Goal: Task Accomplishment & Management: Manage account settings

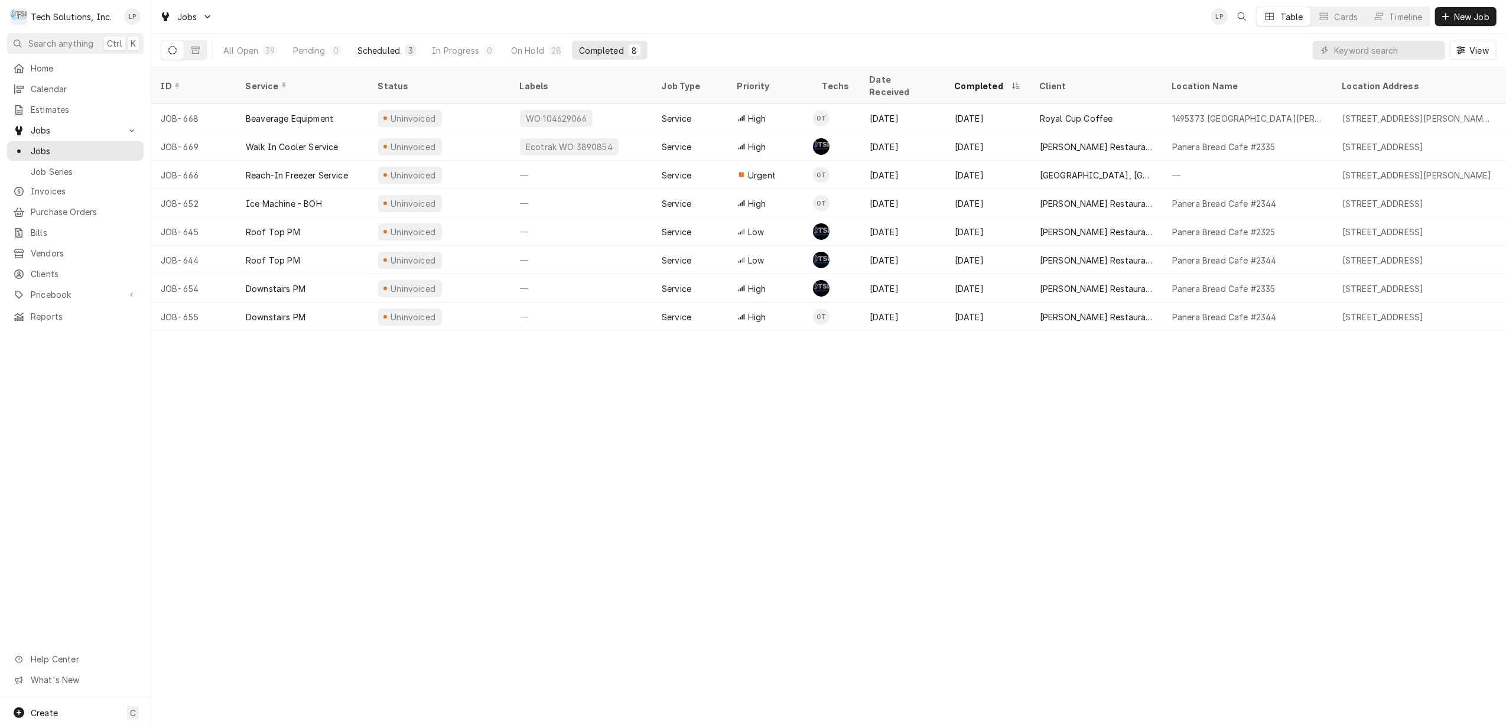
click at [376, 50] on div "Scheduled" at bounding box center [378, 50] width 43 height 12
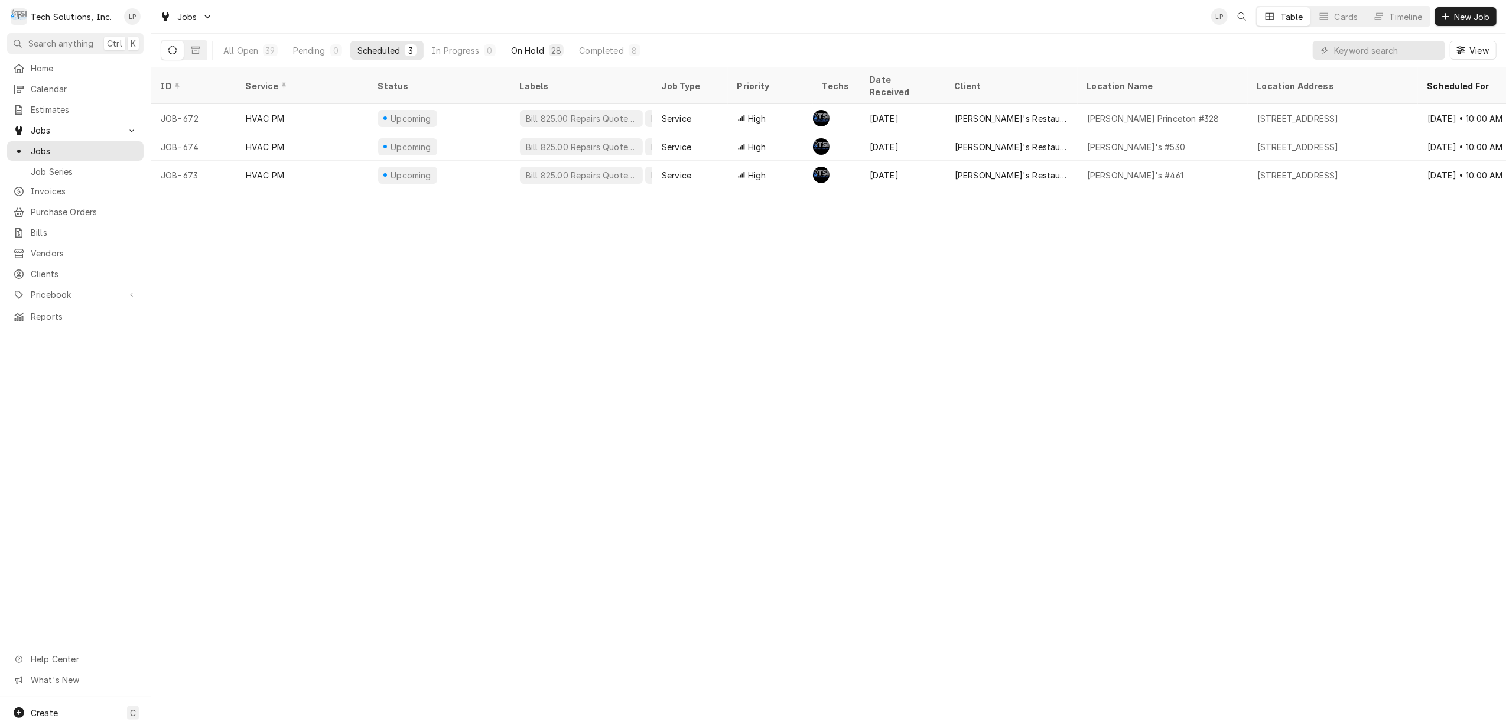
click at [515, 47] on div "On Hold" at bounding box center [527, 50] width 33 height 12
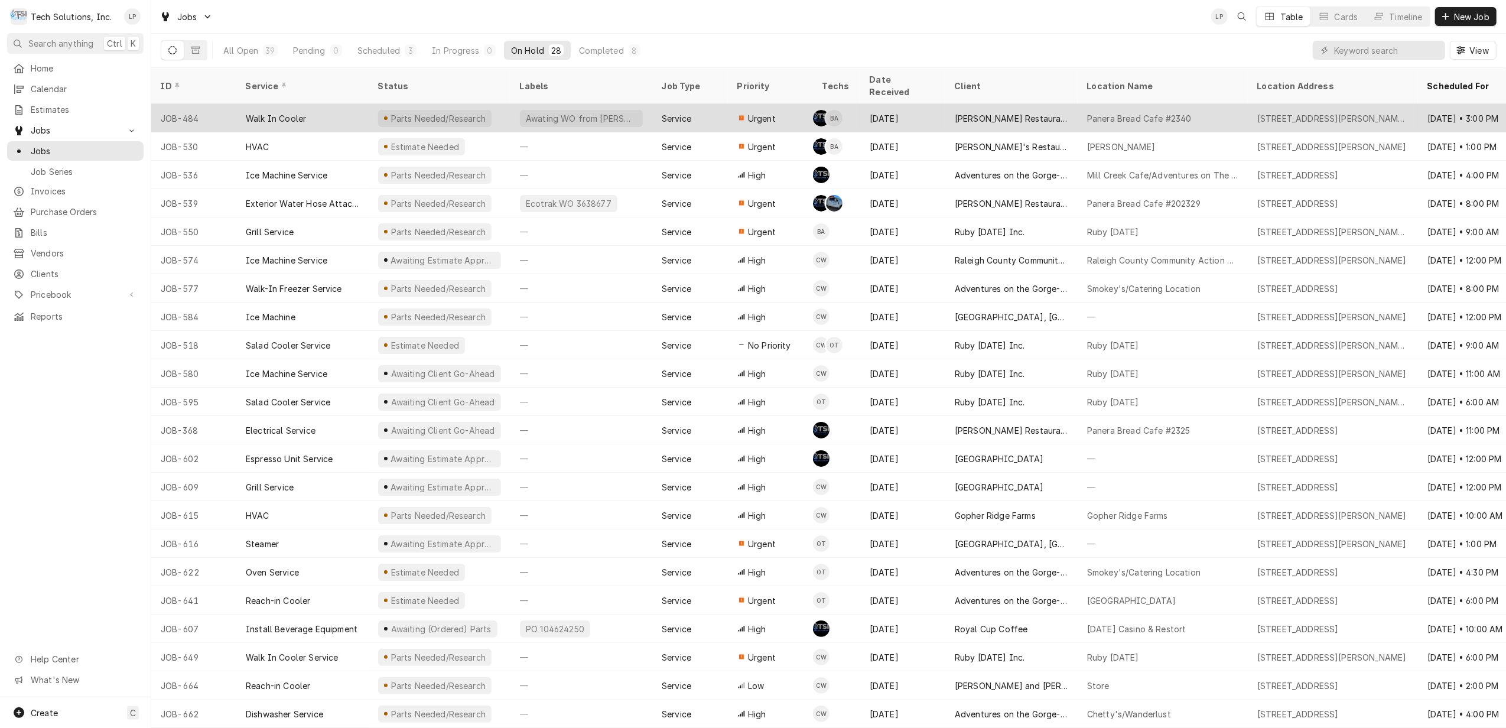
click at [538, 112] on div "Awating WO from Chrissy or Gabby" at bounding box center [581, 118] width 113 height 12
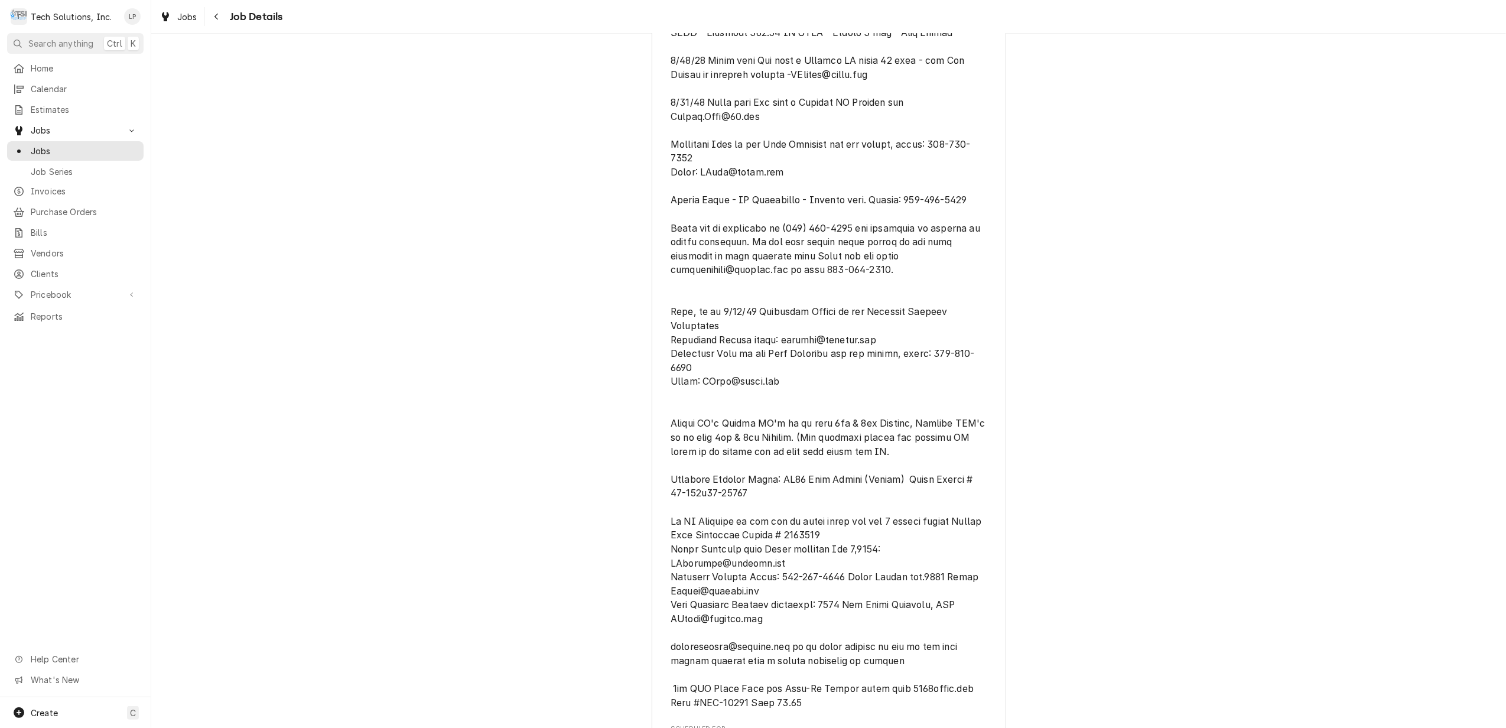
scroll to position [709, 0]
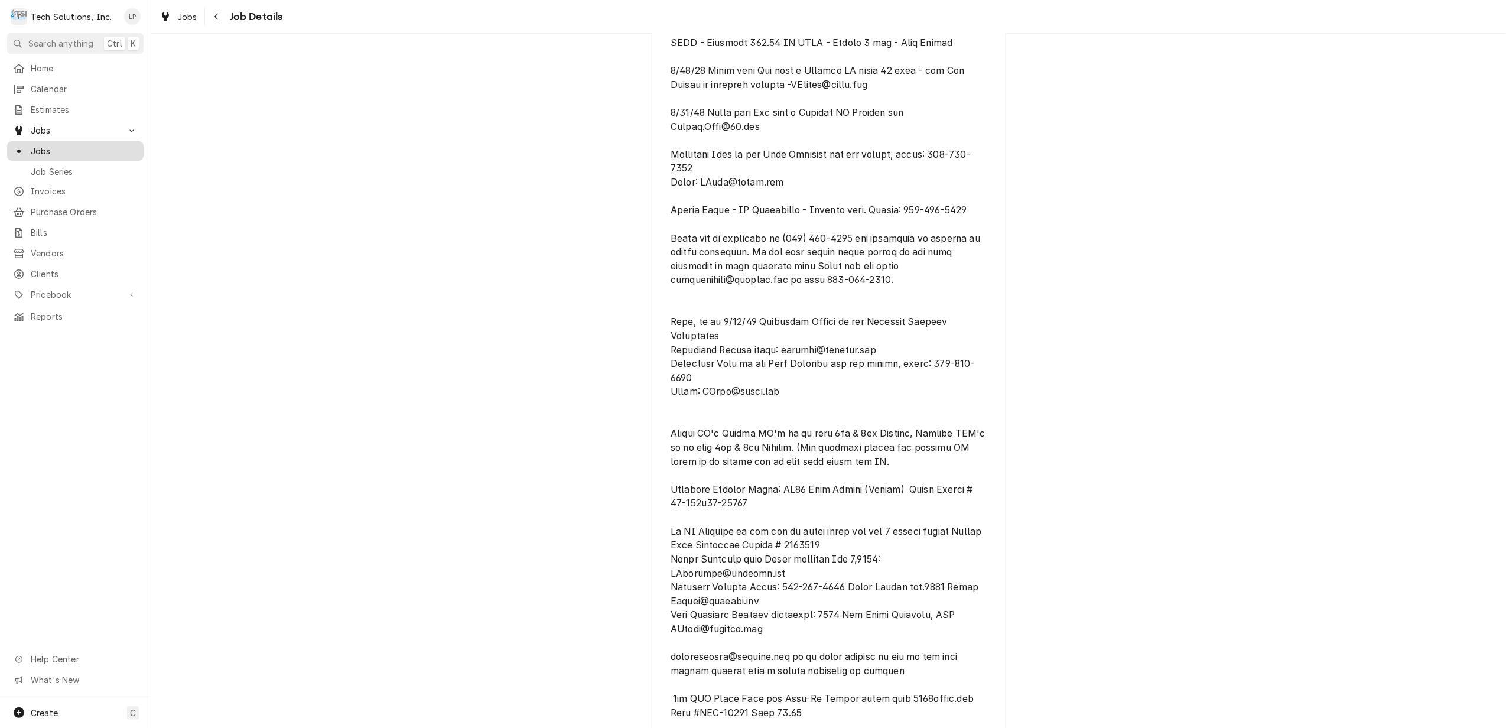
click at [36, 145] on span "Jobs" at bounding box center [84, 151] width 107 height 12
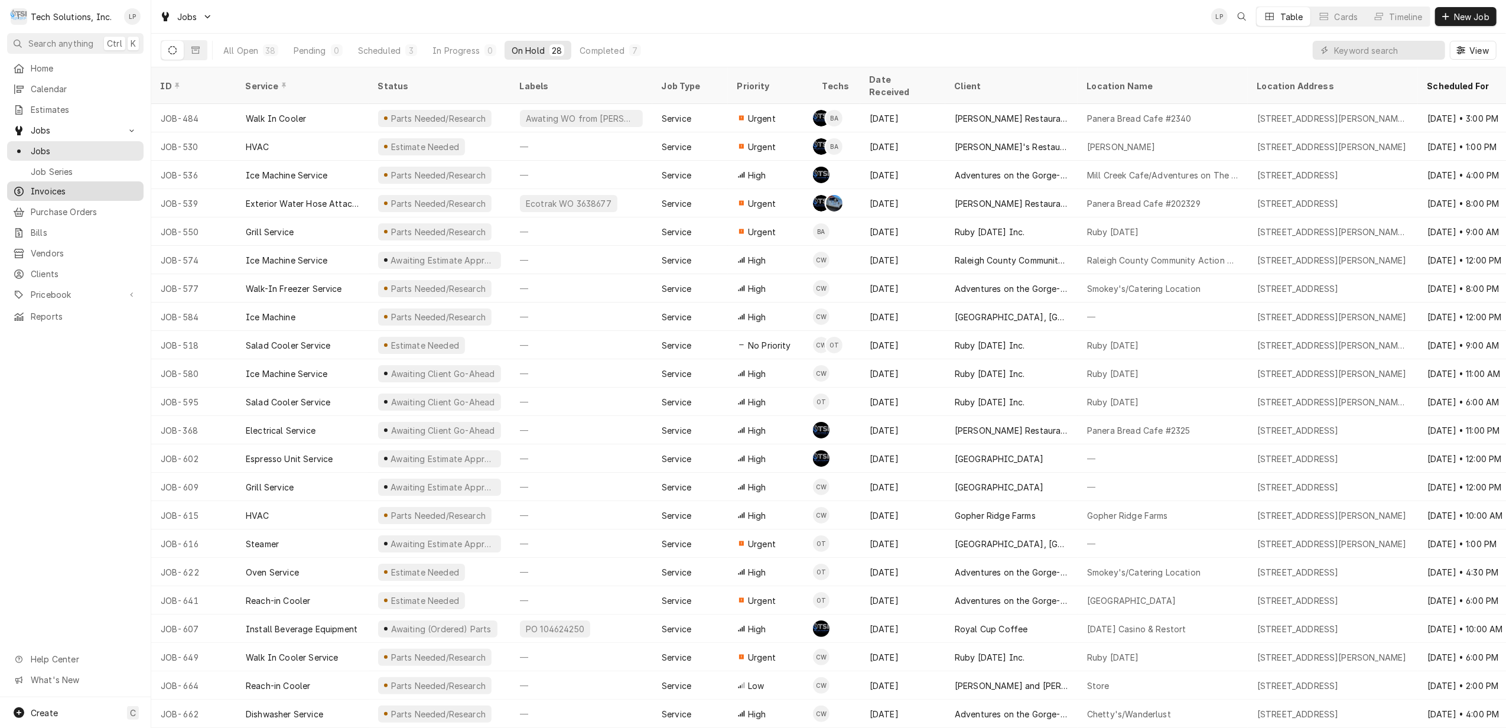
click at [41, 188] on span "Invoices" at bounding box center [84, 191] width 107 height 12
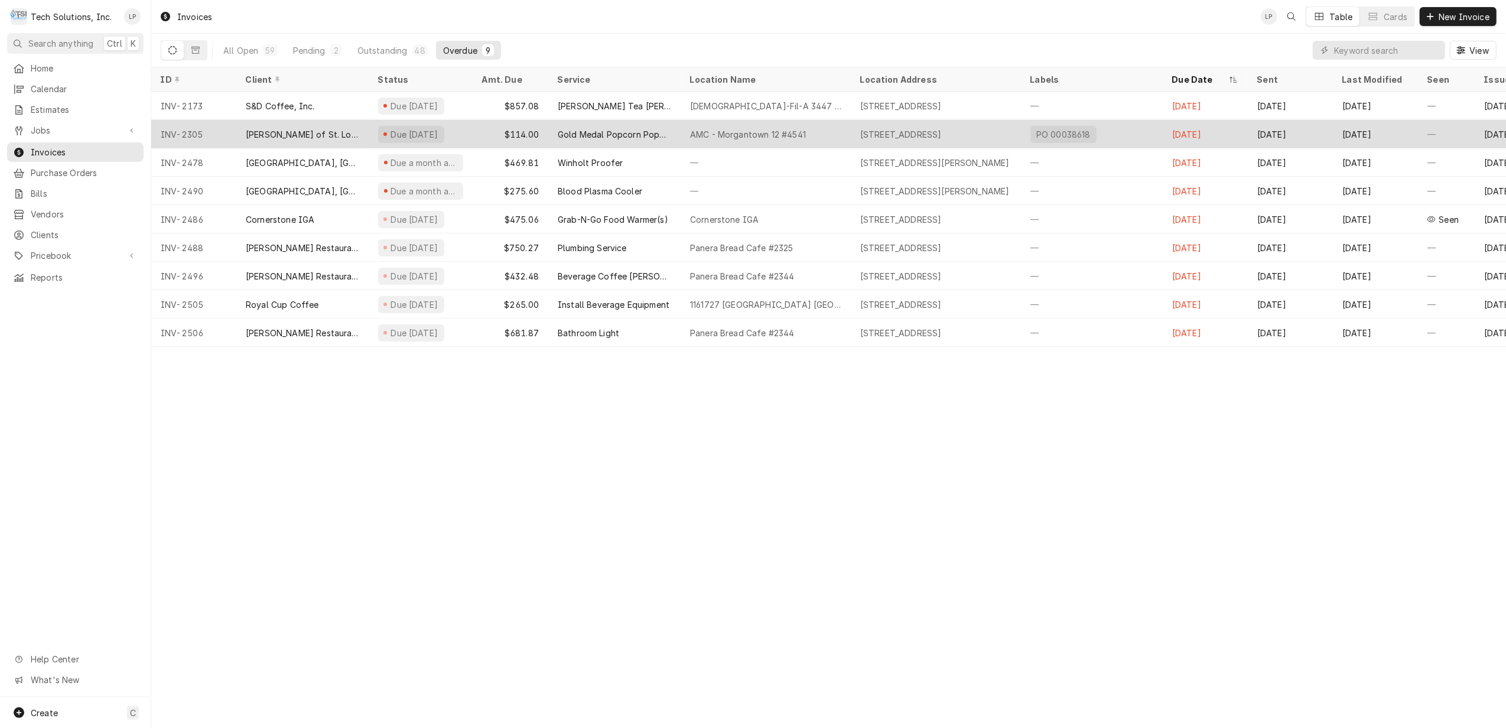
click at [362, 129] on div "Vivian of St. Louis, Inc." at bounding box center [302, 134] width 132 height 28
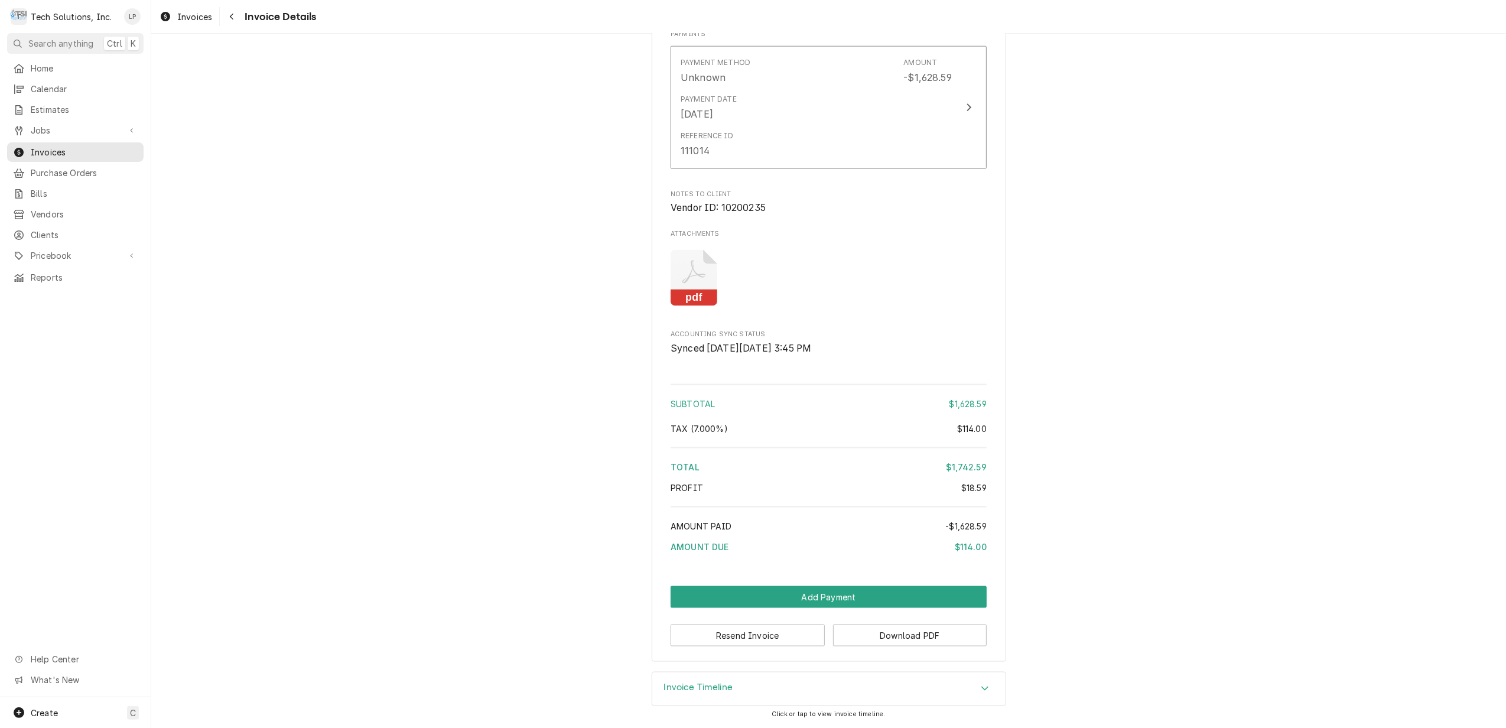
scroll to position [1608, 0]
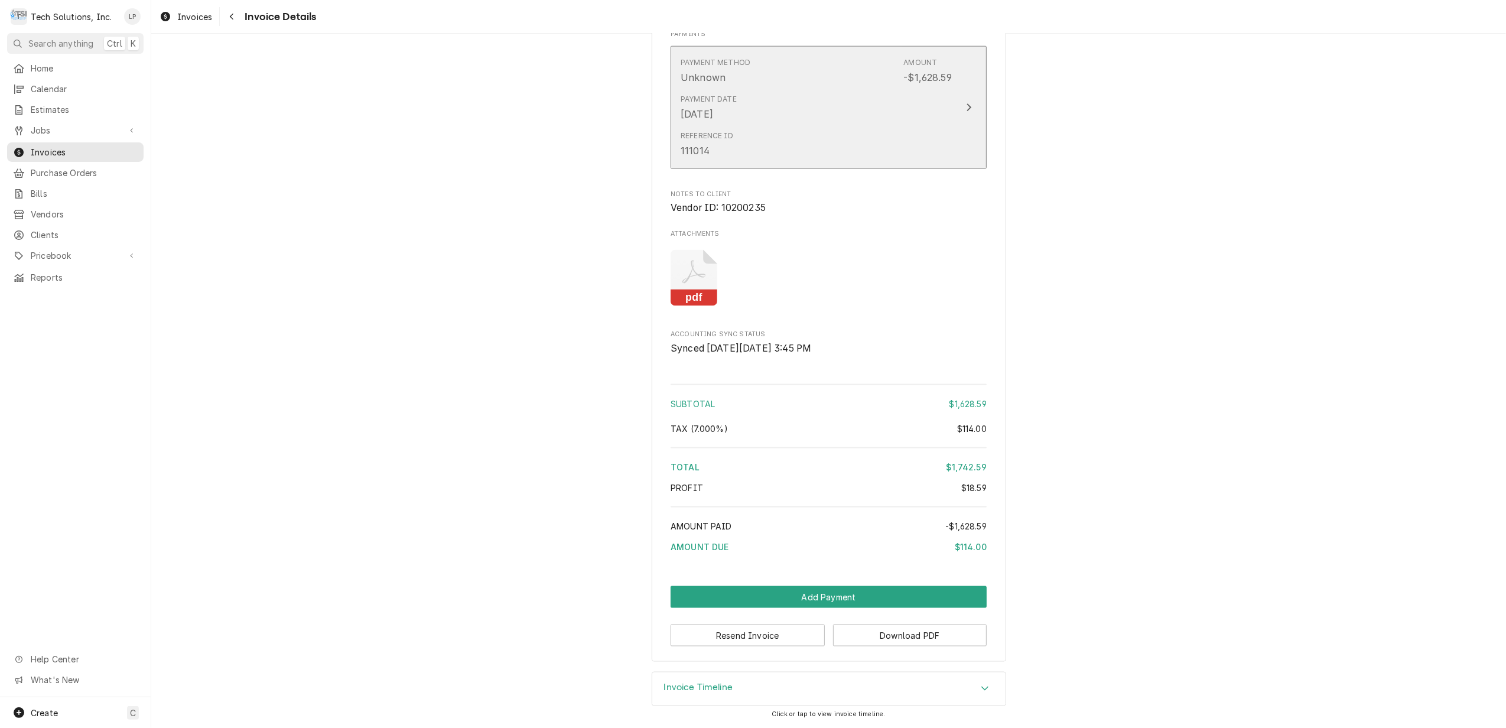
click at [966, 105] on icon "Update Payment" at bounding box center [969, 107] width 6 height 9
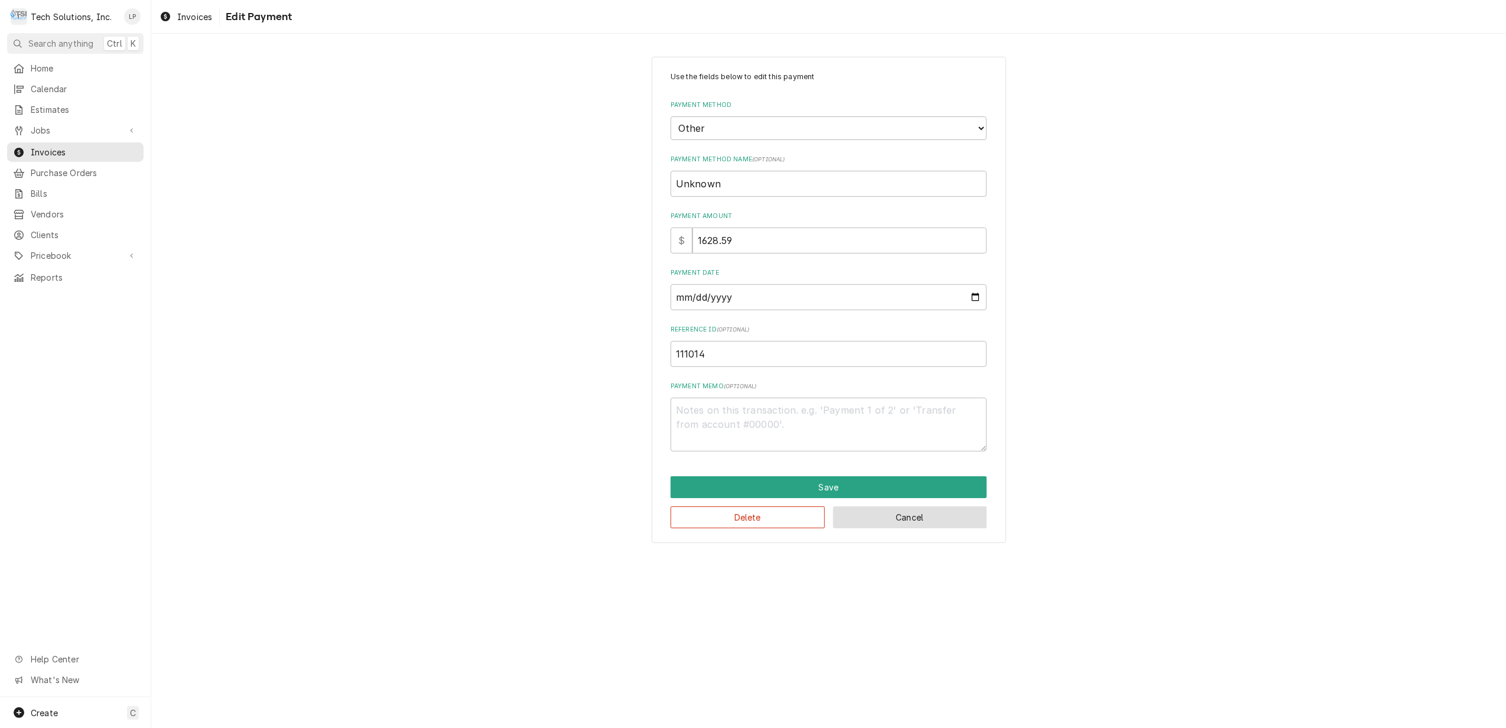
click at [901, 516] on button "Cancel" at bounding box center [910, 517] width 154 height 22
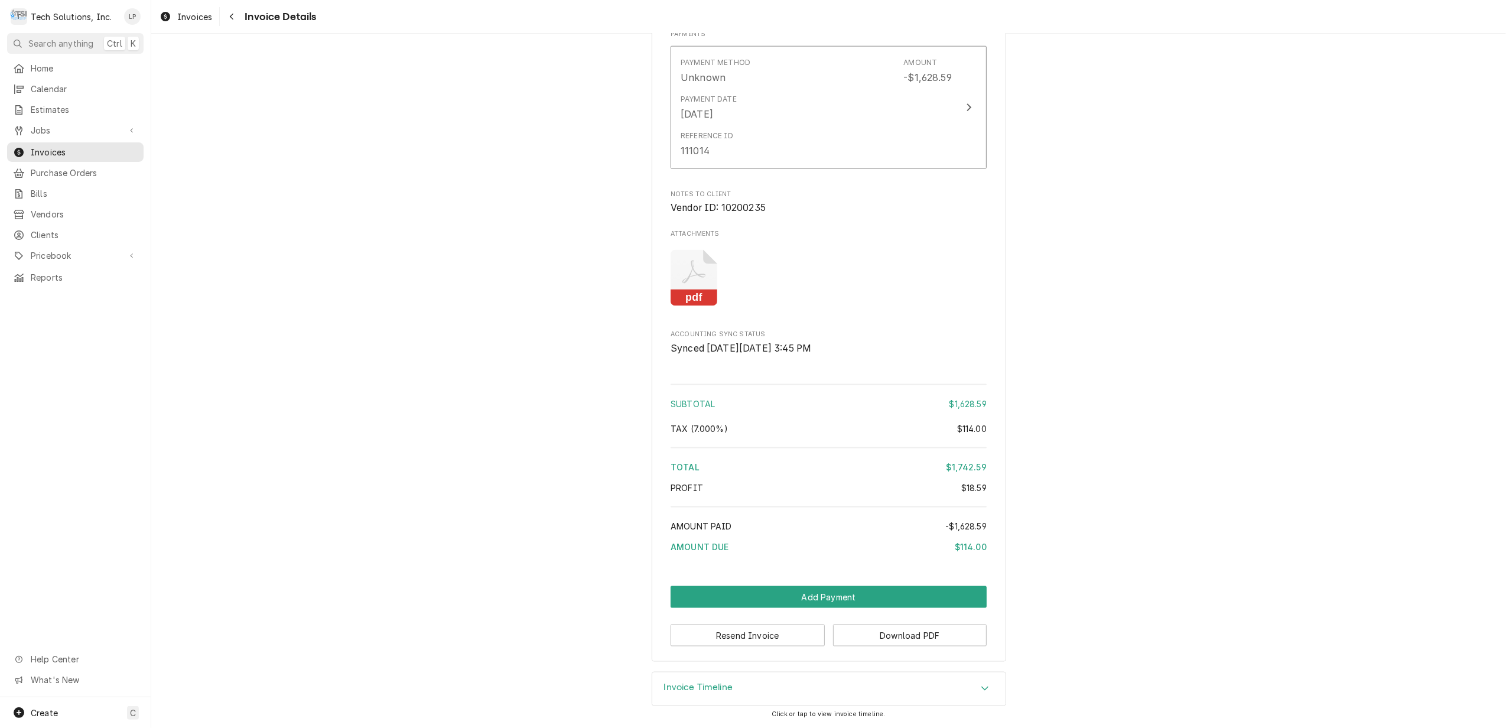
scroll to position [1608, 0]
click at [811, 597] on button "Add Payment" at bounding box center [829, 597] width 316 height 22
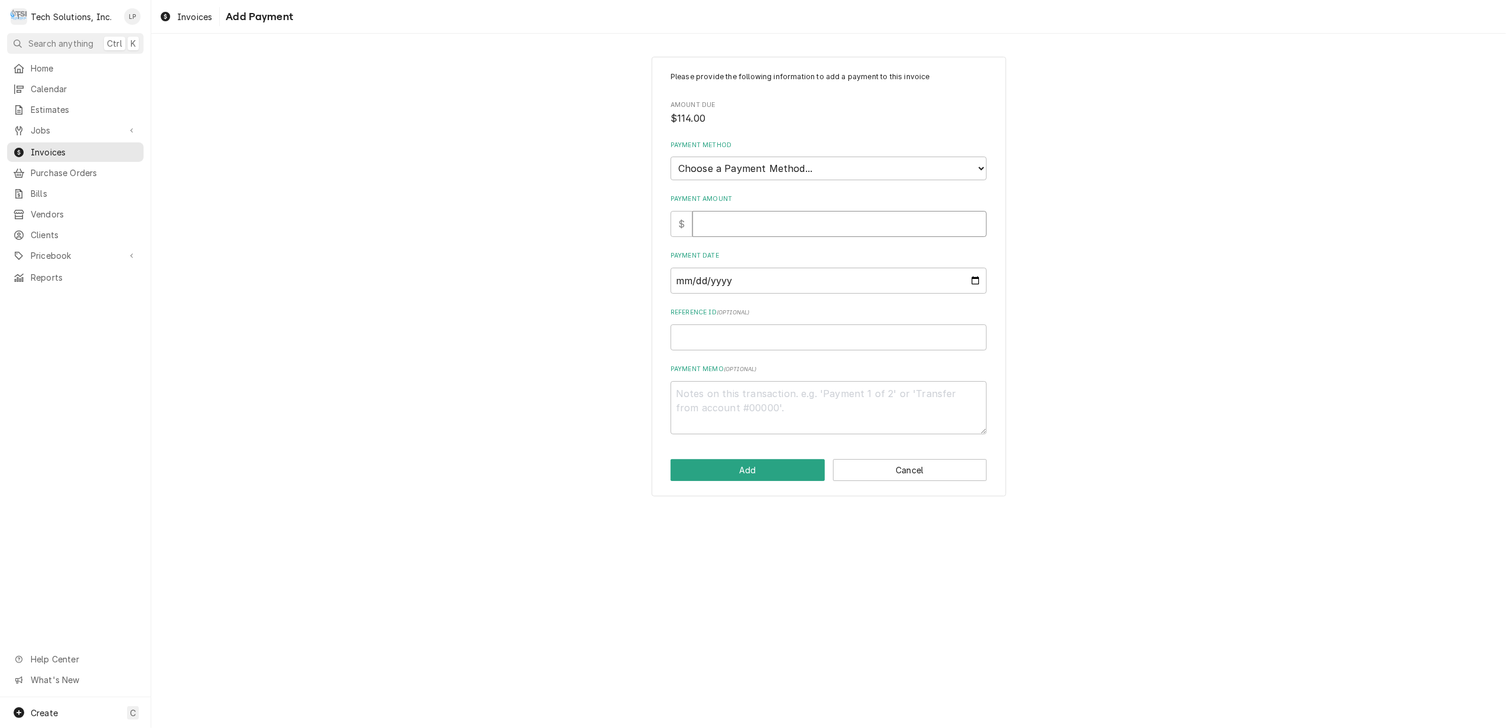
click at [768, 225] on input "Payment Amount" at bounding box center [840, 224] width 294 height 26
type textarea "x"
type input "1"
type textarea "x"
type input "11"
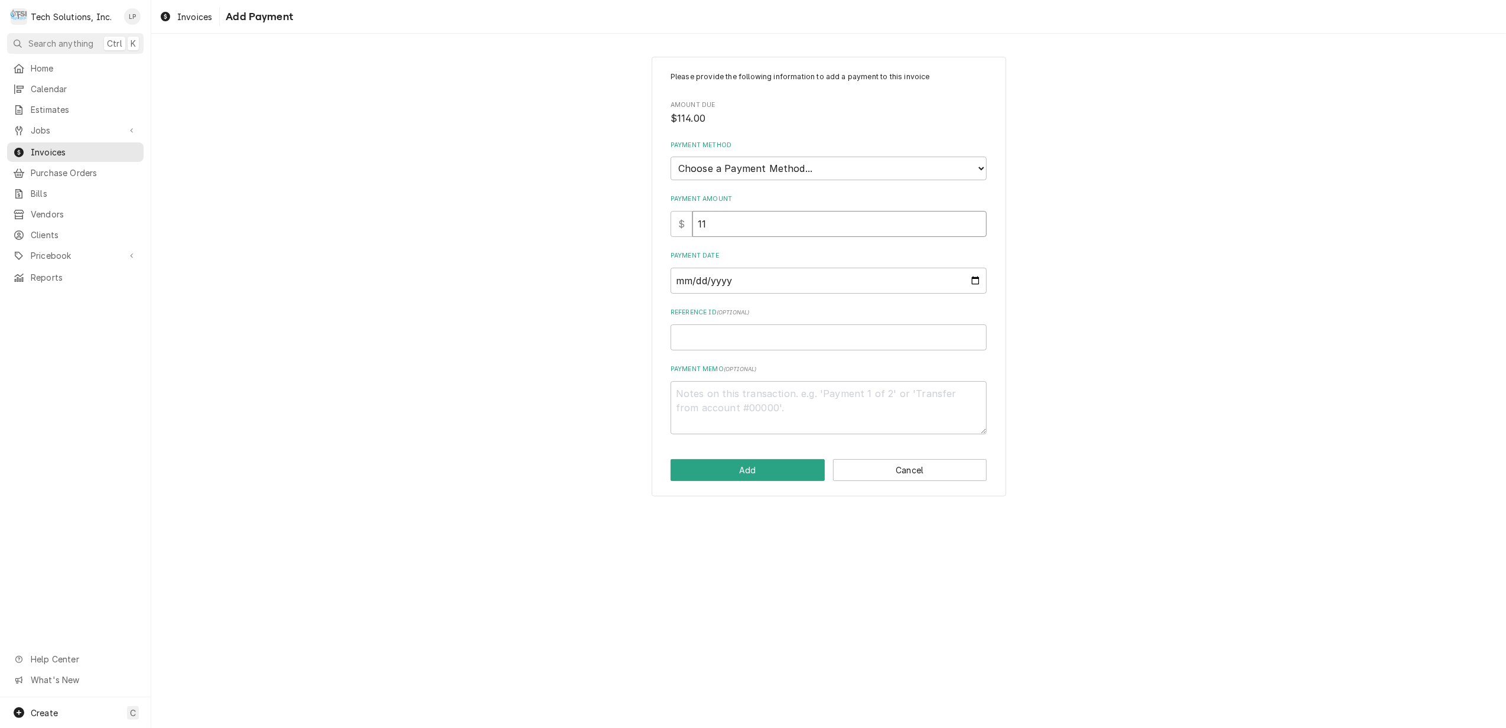
type textarea "x"
type input "114"
type textarea "x"
type input "114.0"
type textarea "x"
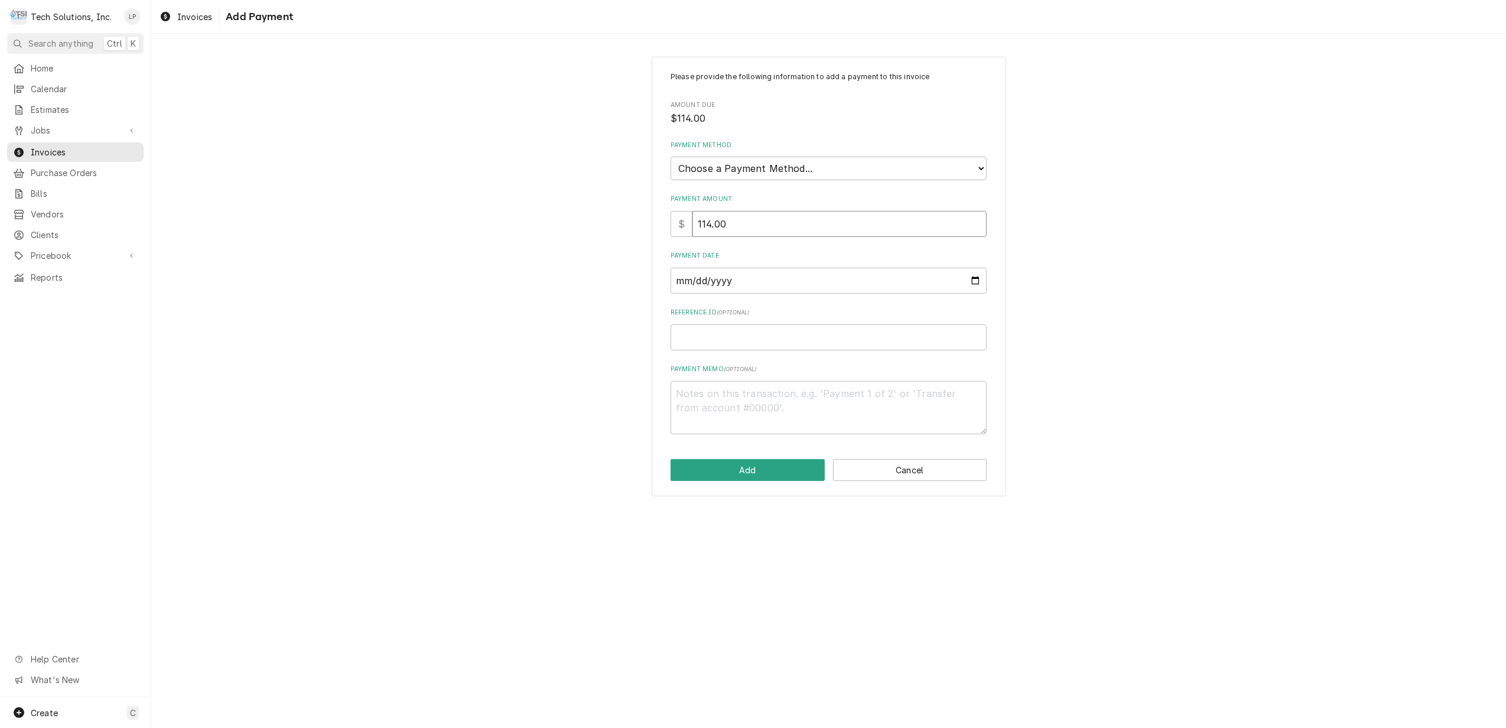
type input "114.00"
click at [768, 246] on div "Please provide the following information to add a payment to this invoice Amoun…" at bounding box center [829, 252] width 316 height 363
click at [696, 226] on input "114.00" at bounding box center [840, 224] width 294 height 26
type textarea "x"
type input "-114.00"
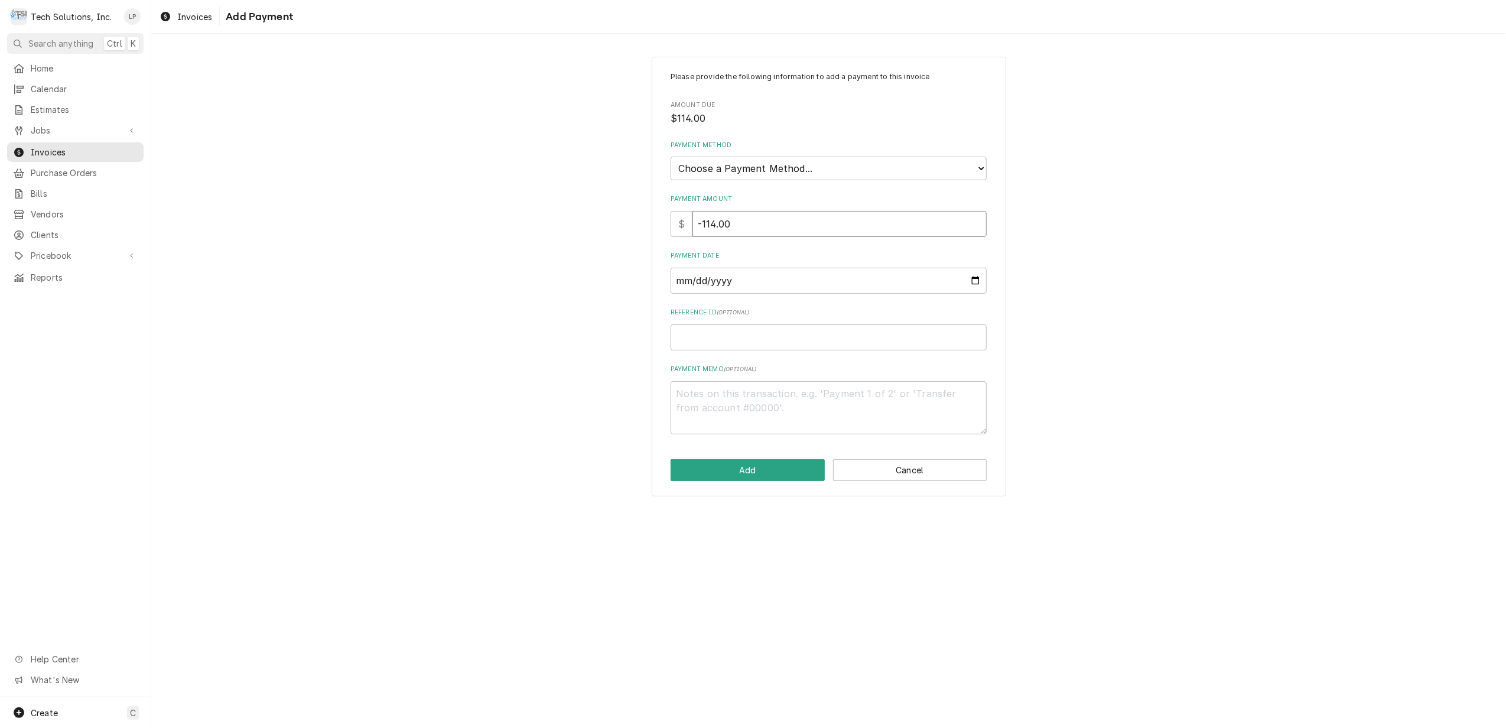
click at [740, 222] on input "-114.00" at bounding box center [840, 224] width 294 height 26
type textarea "x"
type input "-114.0"
type textarea "x"
type input "-114"
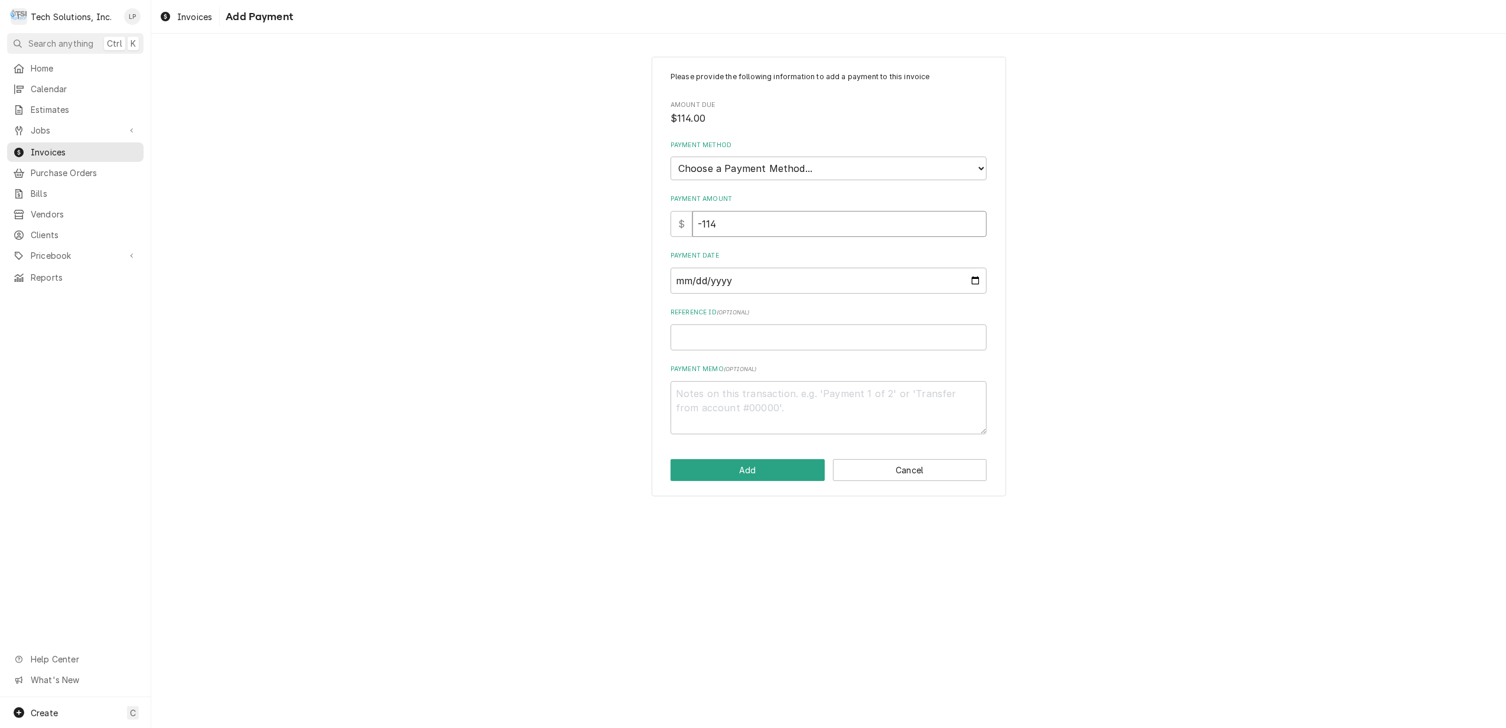
type textarea "x"
type input "-11"
type textarea "x"
type input "-1"
type textarea "x"
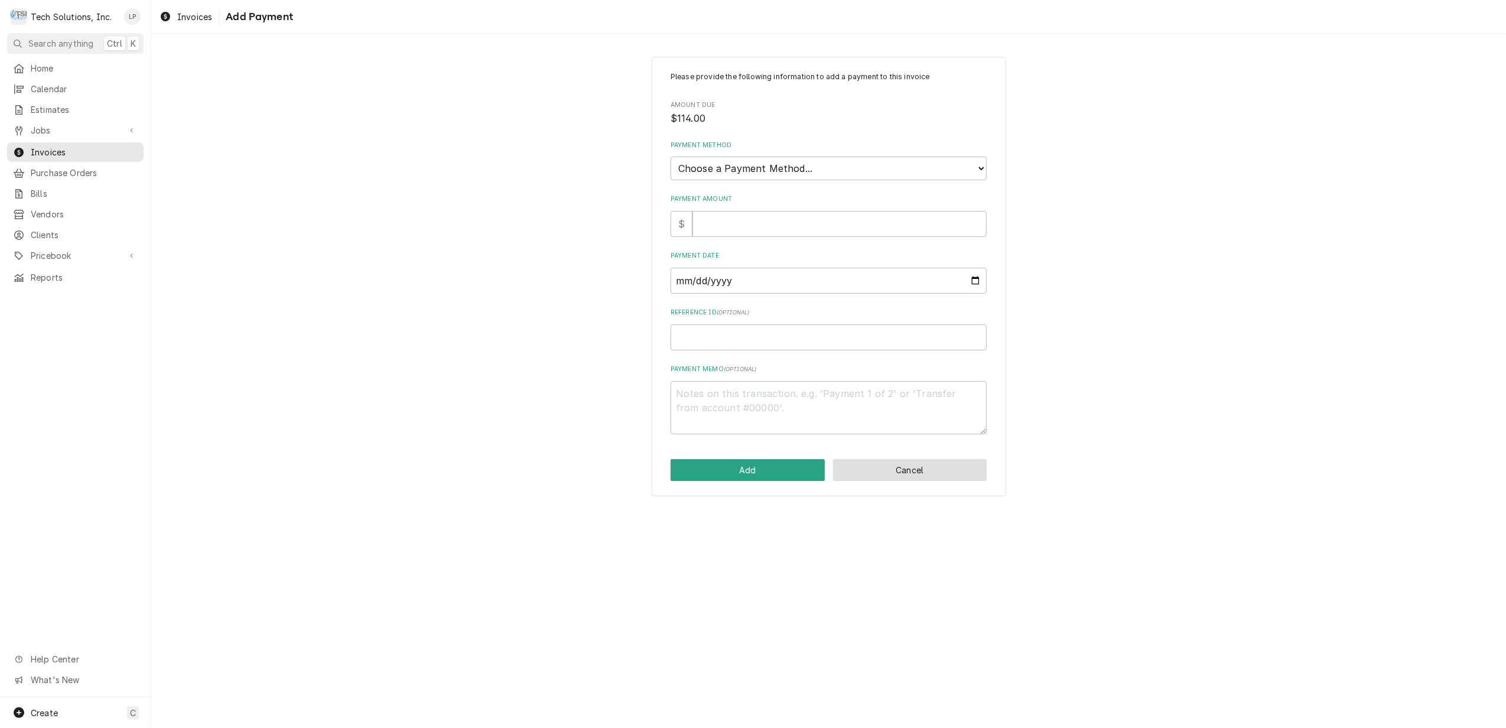
click at [903, 473] on button "Cancel" at bounding box center [910, 470] width 154 height 22
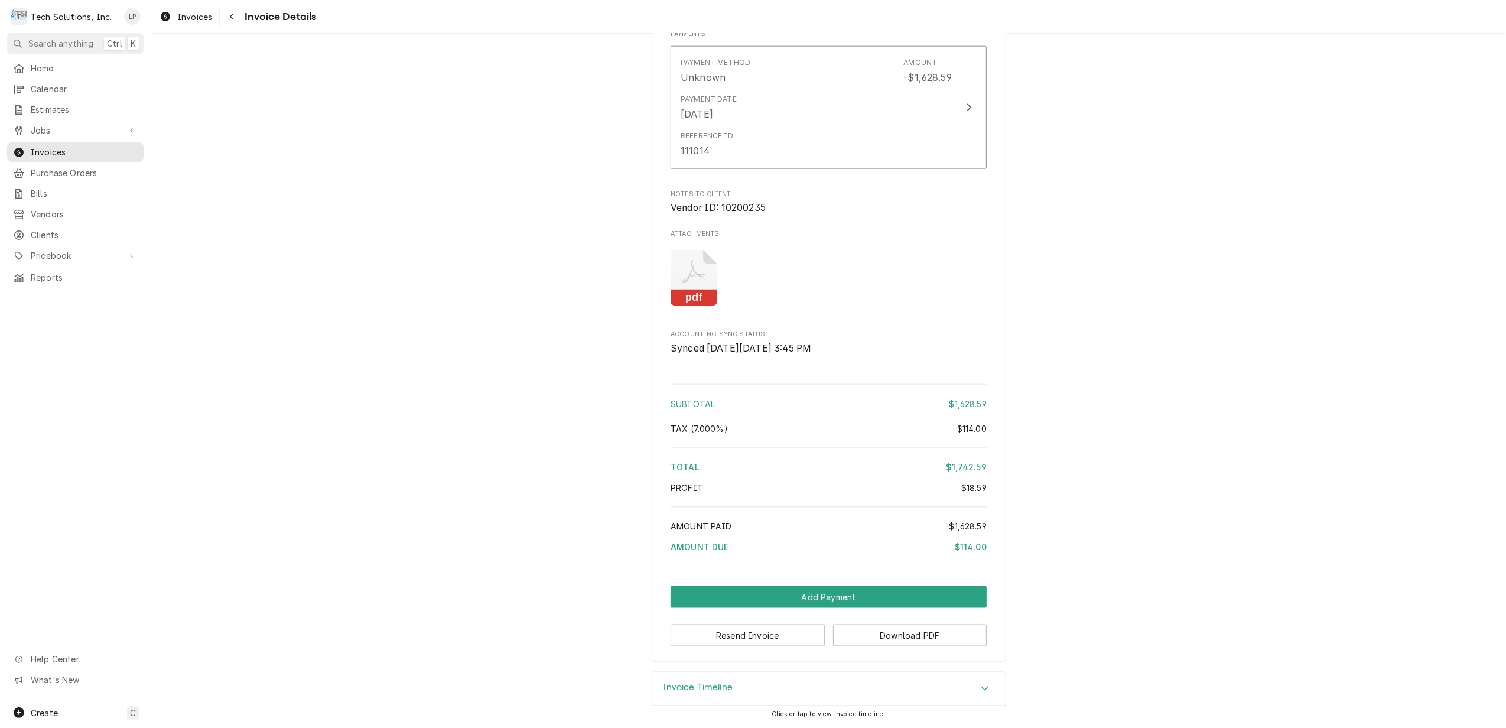
scroll to position [1608, 0]
click at [53, 147] on span "Invoices" at bounding box center [84, 152] width 107 height 12
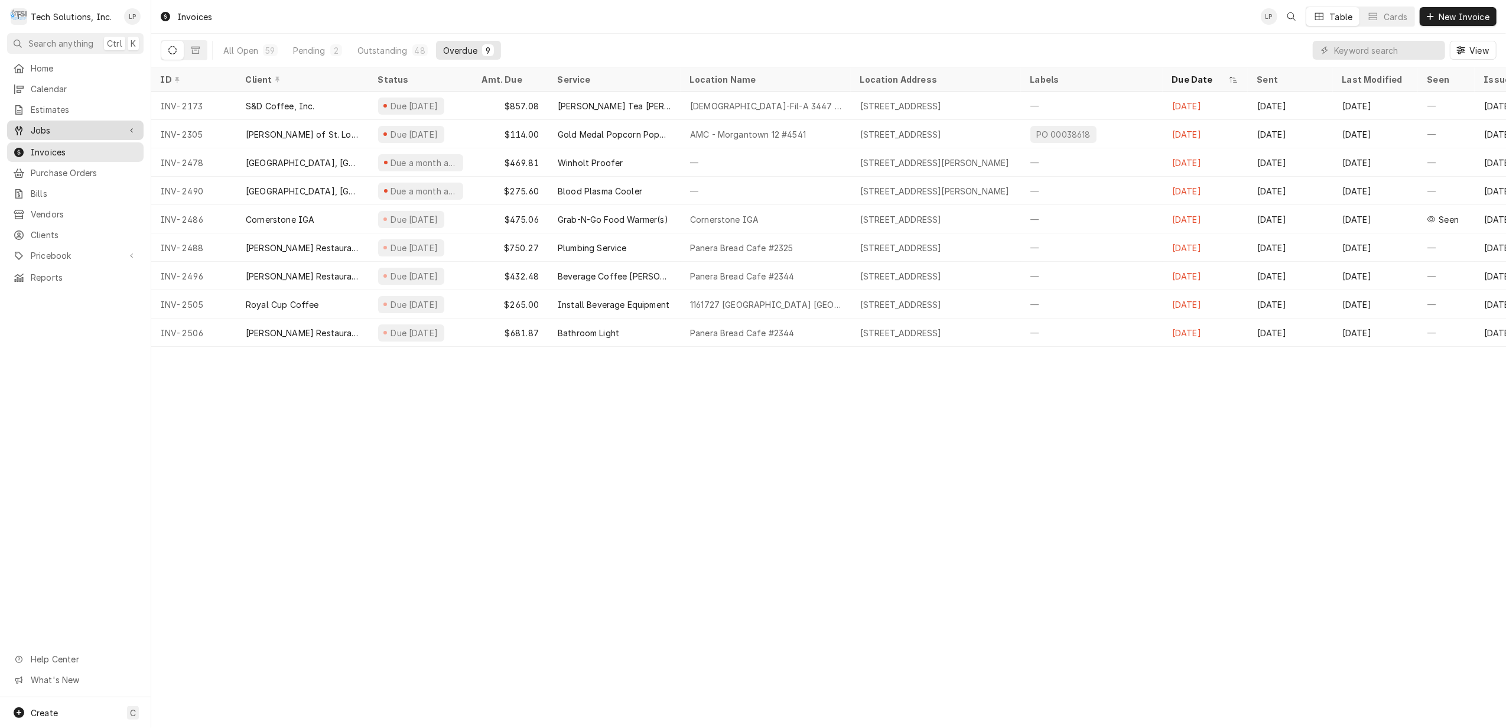
click at [41, 126] on span "Jobs" at bounding box center [75, 130] width 89 height 12
click at [45, 148] on span "Jobs" at bounding box center [84, 151] width 107 height 12
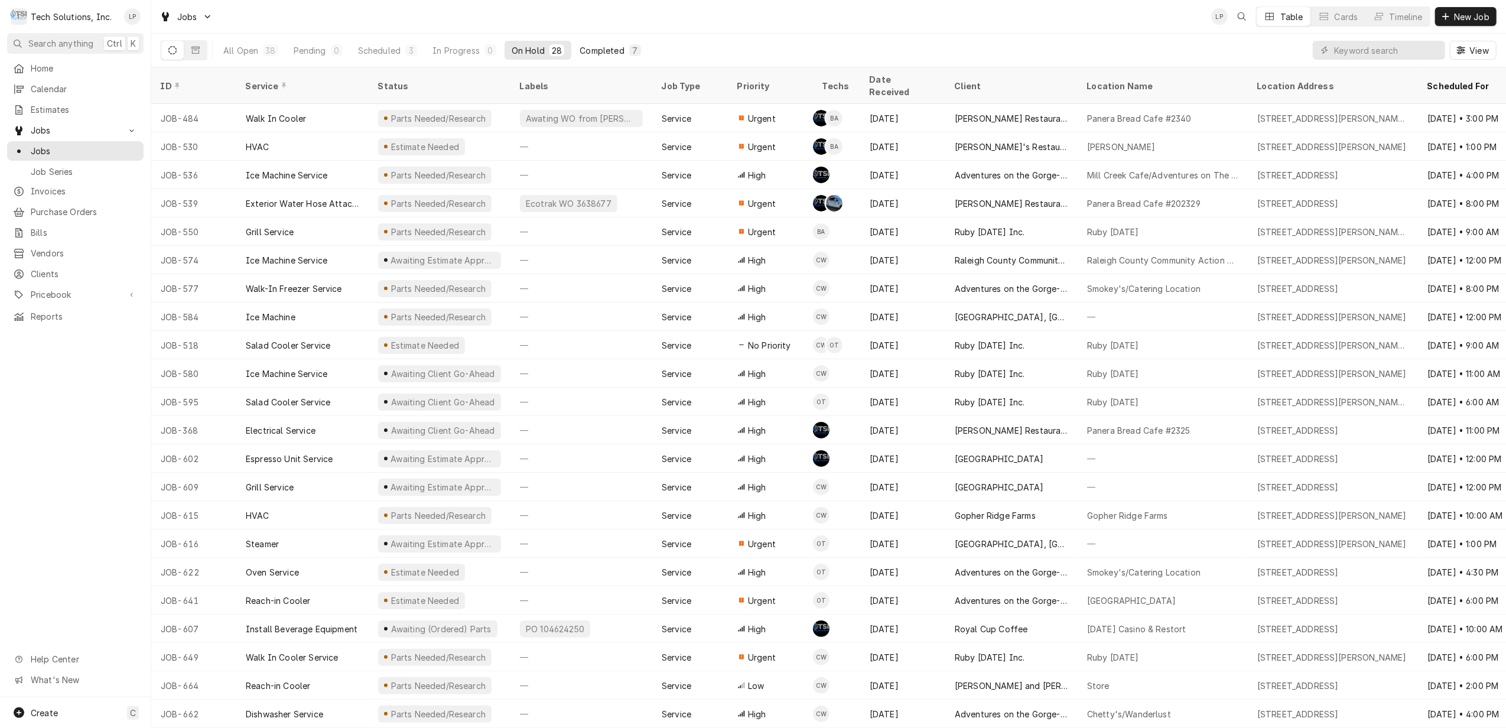
click at [611, 50] on div "Completed" at bounding box center [602, 50] width 44 height 12
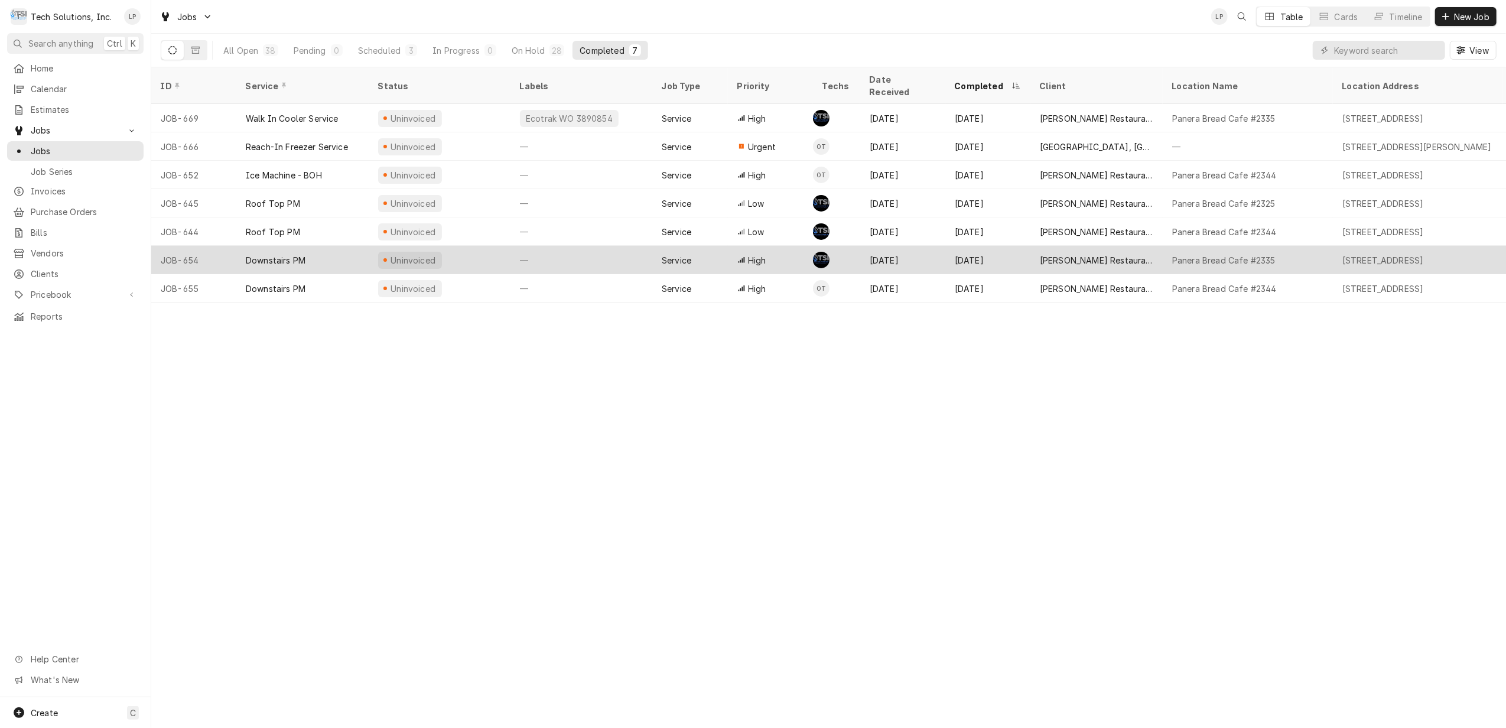
click at [620, 246] on div "—" at bounding box center [582, 260] width 142 height 28
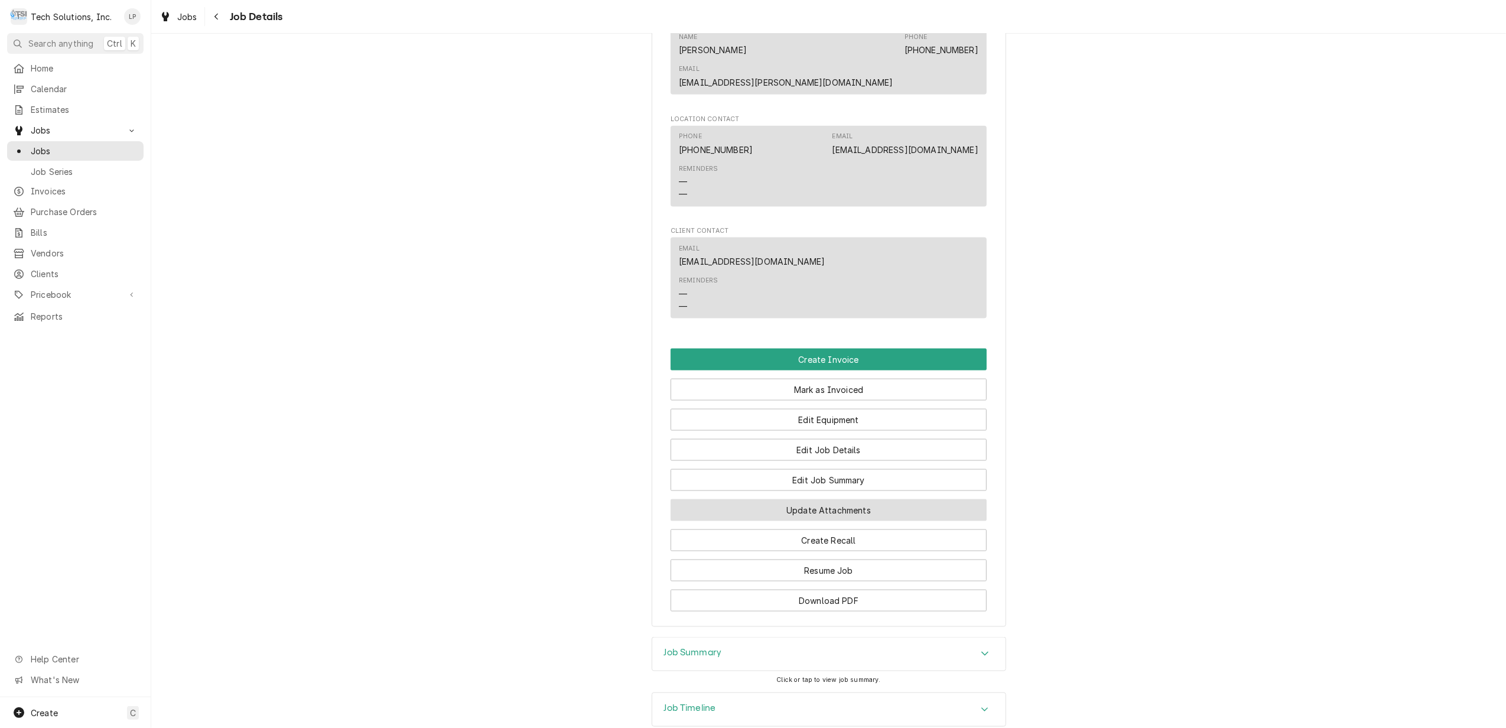
scroll to position [1614, 0]
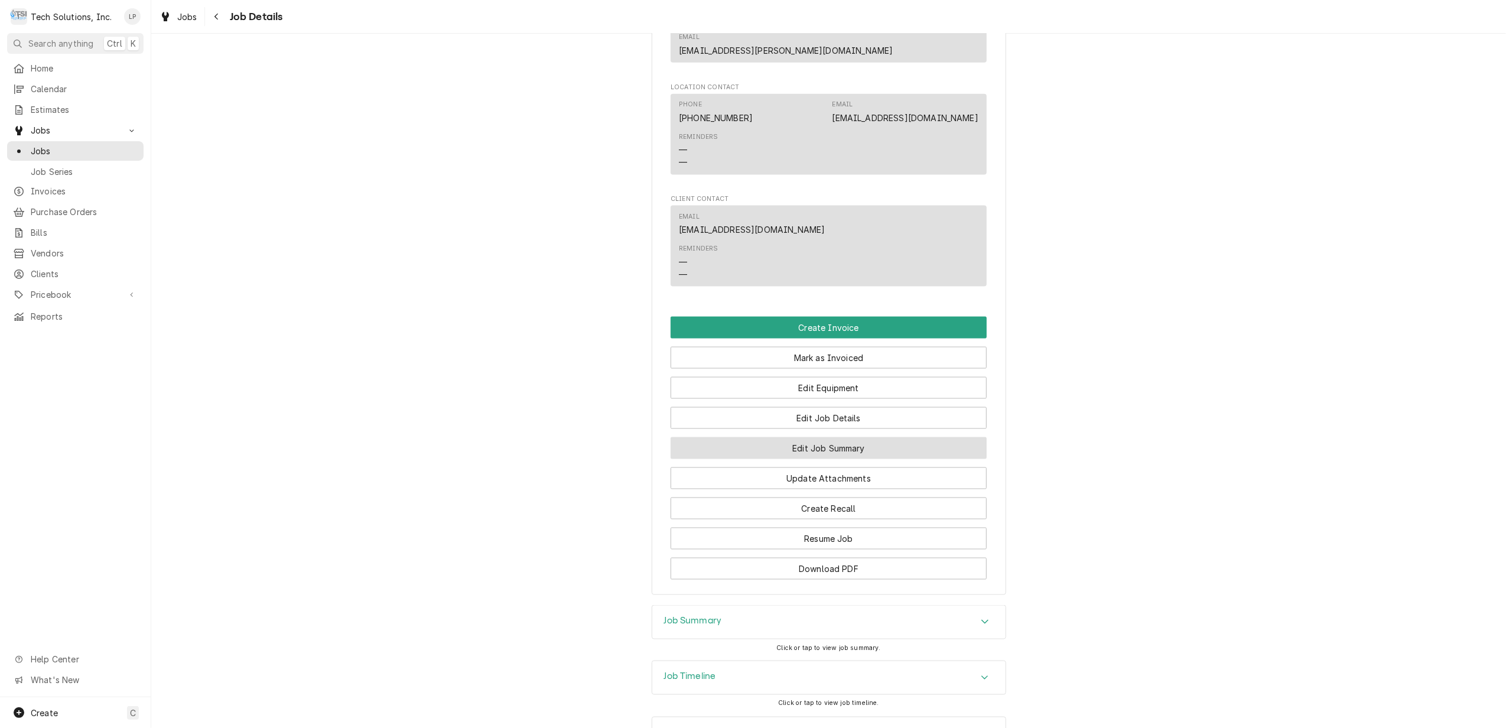
click at [860, 437] on button "Edit Job Summary" at bounding box center [829, 448] width 316 height 22
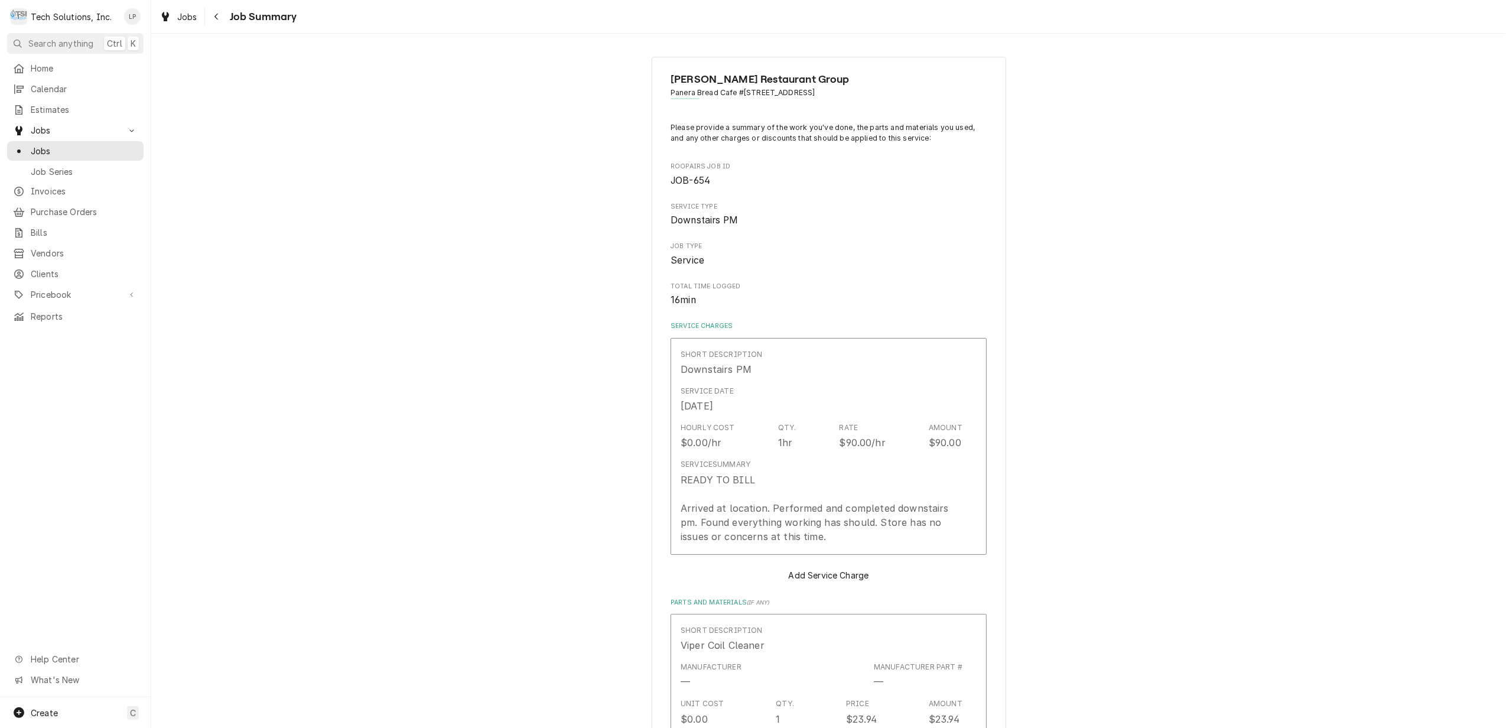
type textarea "x"
click at [45, 147] on span "Jobs" at bounding box center [84, 151] width 107 height 12
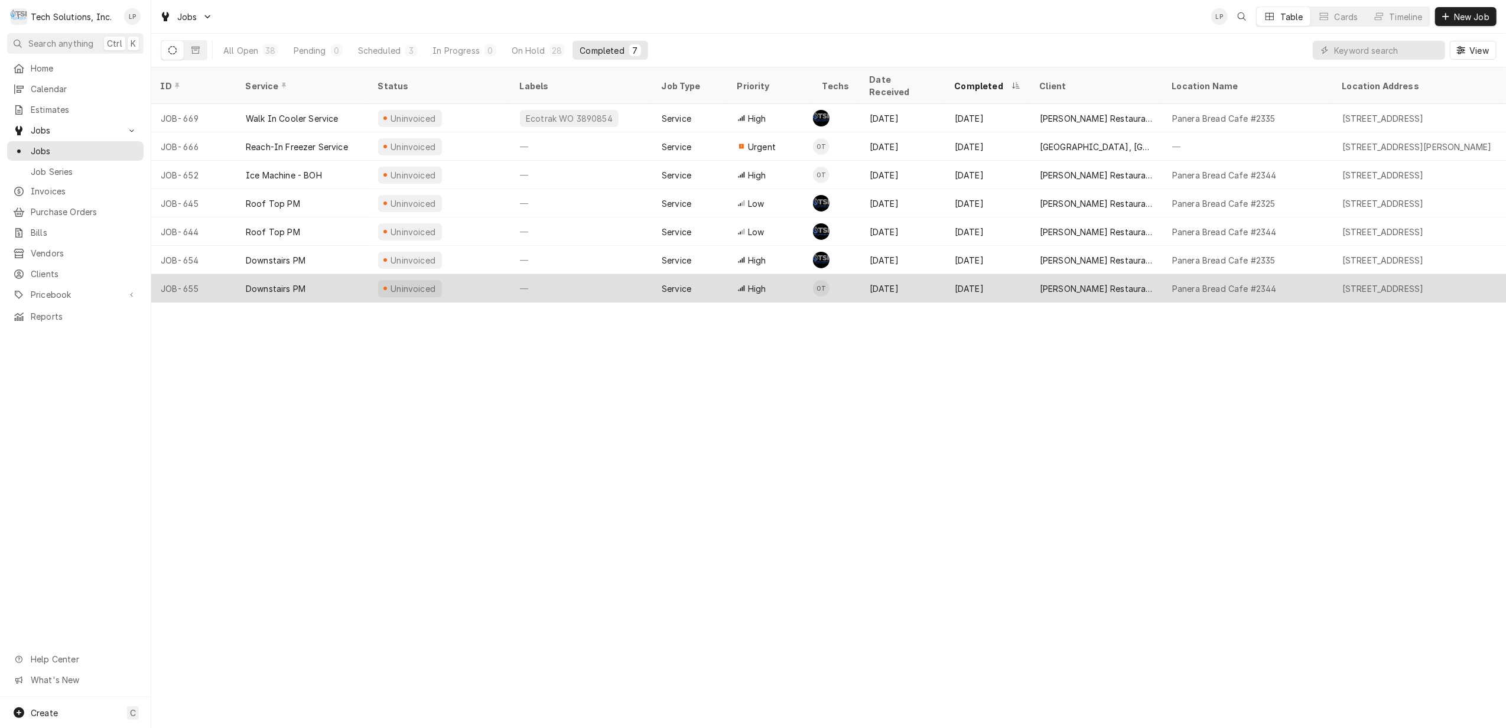
click at [616, 274] on div "—" at bounding box center [582, 288] width 142 height 28
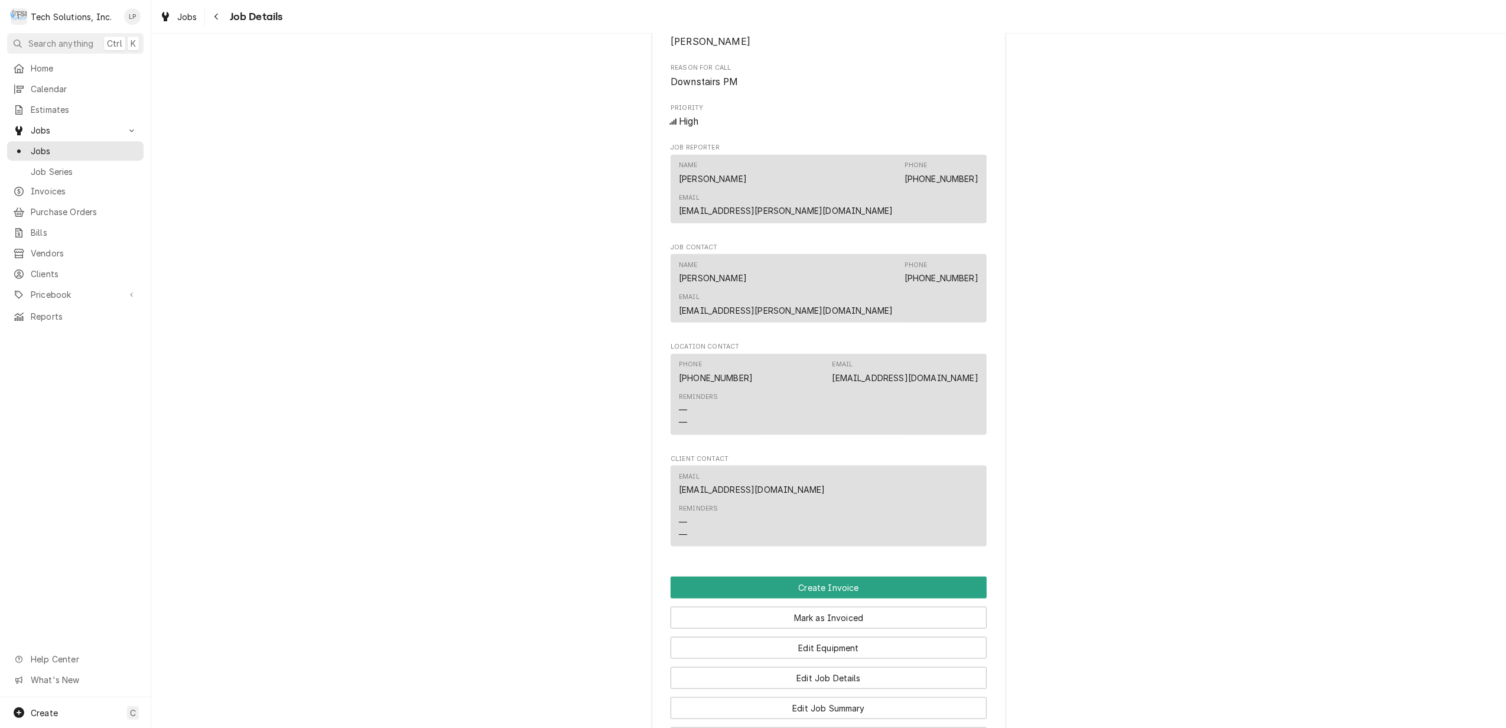
scroll to position [1558, 0]
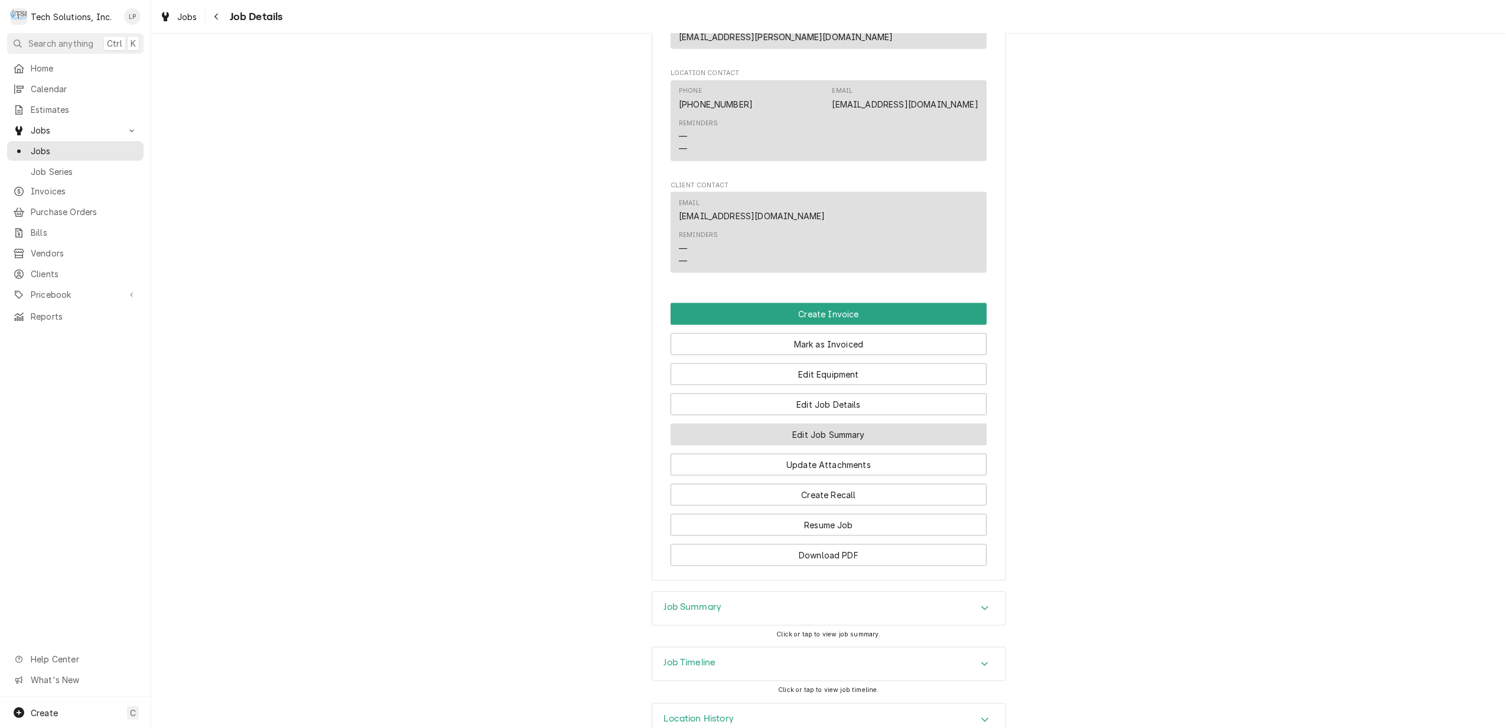
click at [844, 424] on button "Edit Job Summary" at bounding box center [829, 435] width 316 height 22
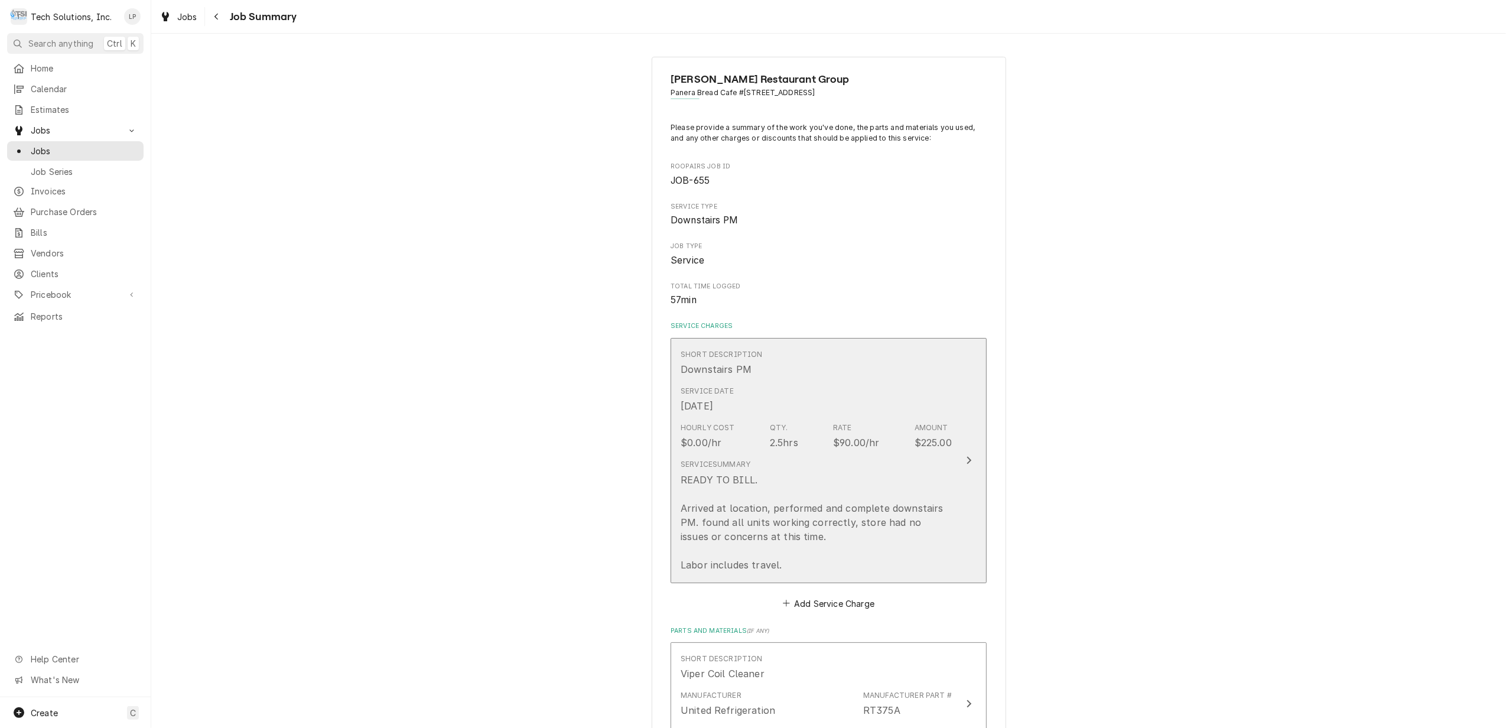
click at [967, 461] on icon "Update Line Item" at bounding box center [969, 461] width 5 height 8
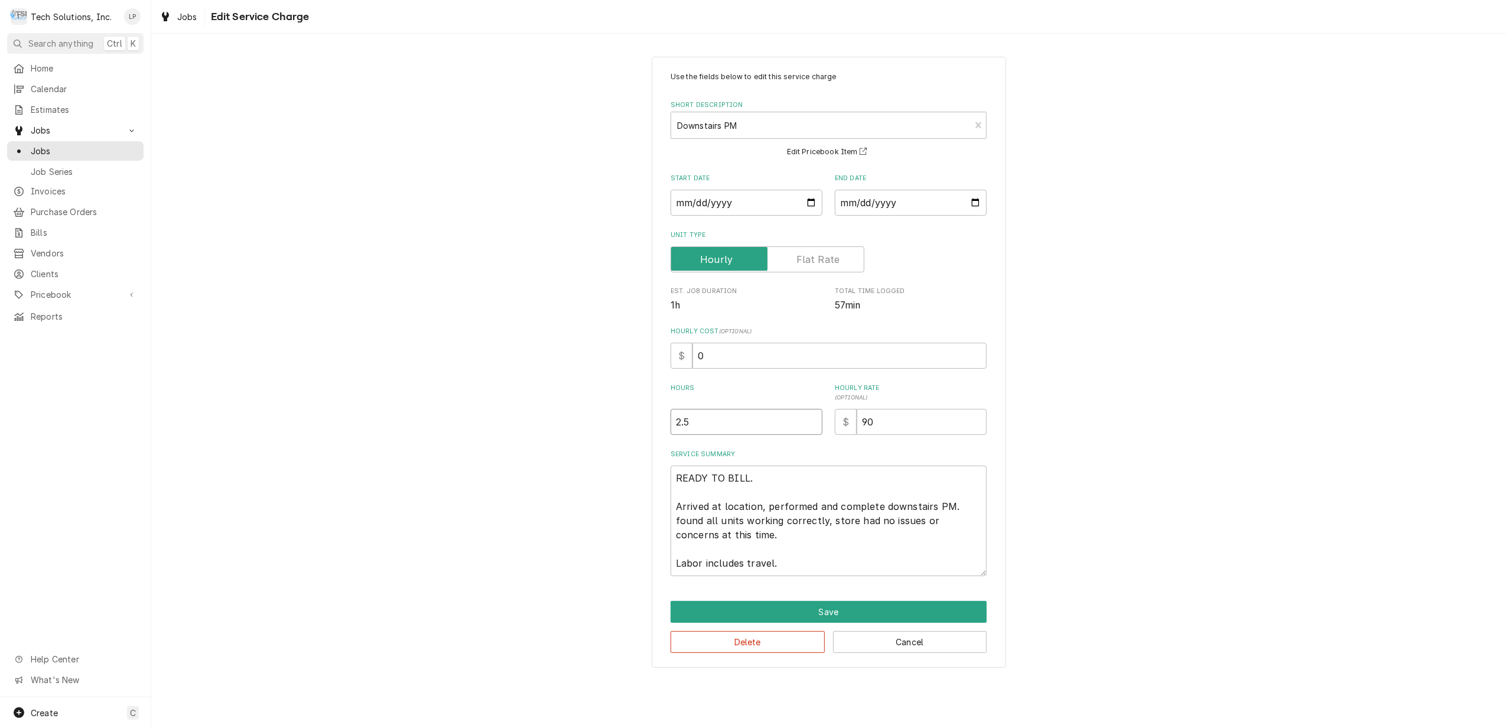
click at [811, 416] on input "2.5" at bounding box center [747, 422] width 152 height 26
type textarea "x"
type input "3"
click at [814, 417] on input "3" at bounding box center [747, 422] width 152 height 26
click at [1070, 471] on div "Use the fields below to edit this service charge Short Description Downstairs P…" at bounding box center [828, 362] width 1355 height 632
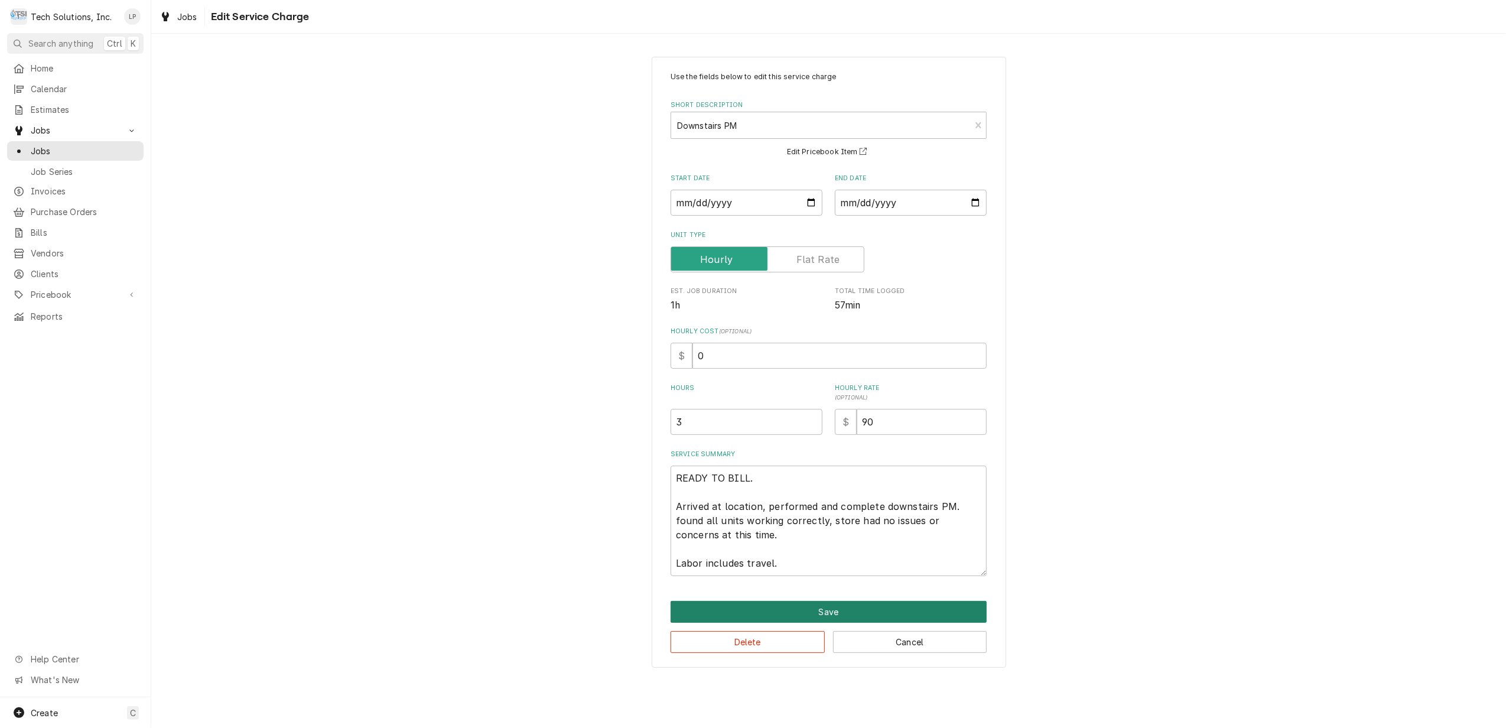
click at [859, 615] on button "Save" at bounding box center [829, 612] width 316 height 22
type textarea "x"
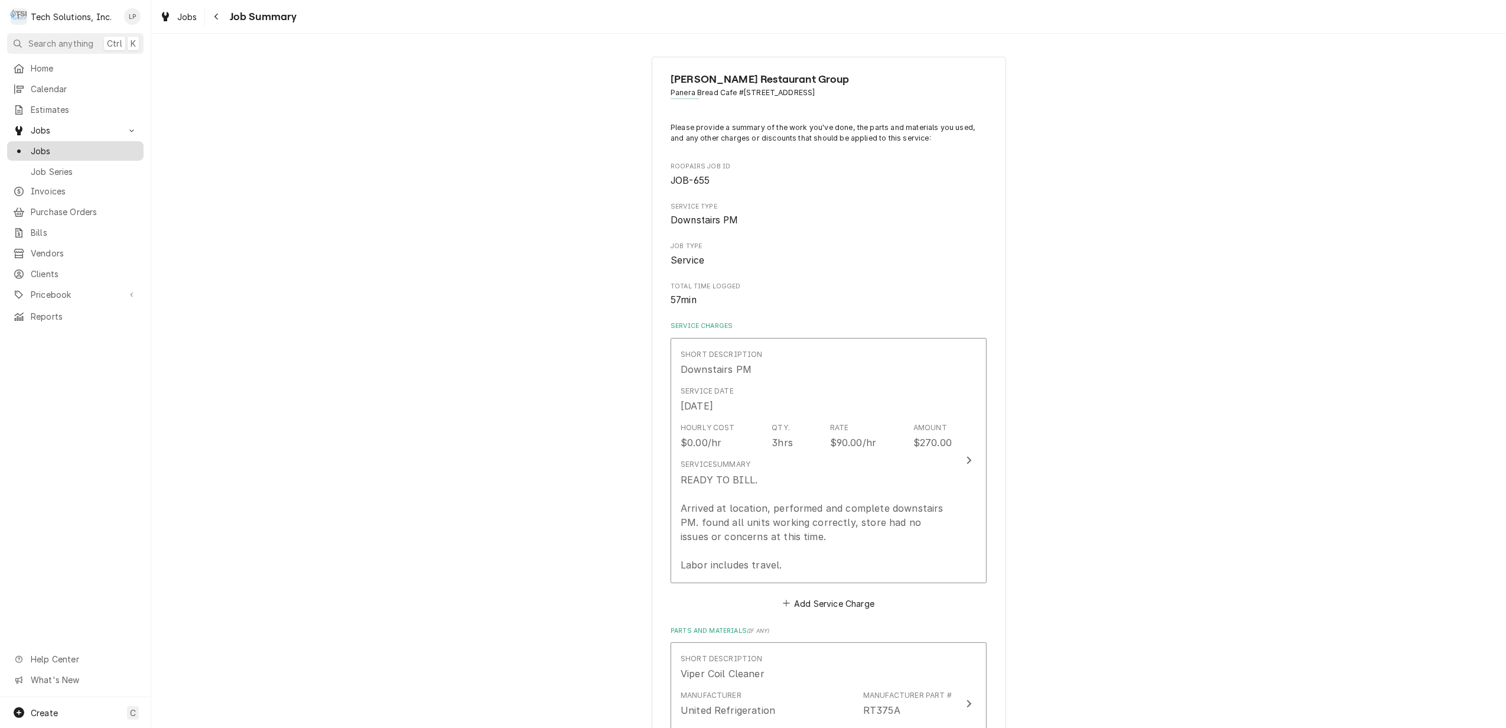
click at [41, 150] on span "Jobs" at bounding box center [84, 151] width 107 height 12
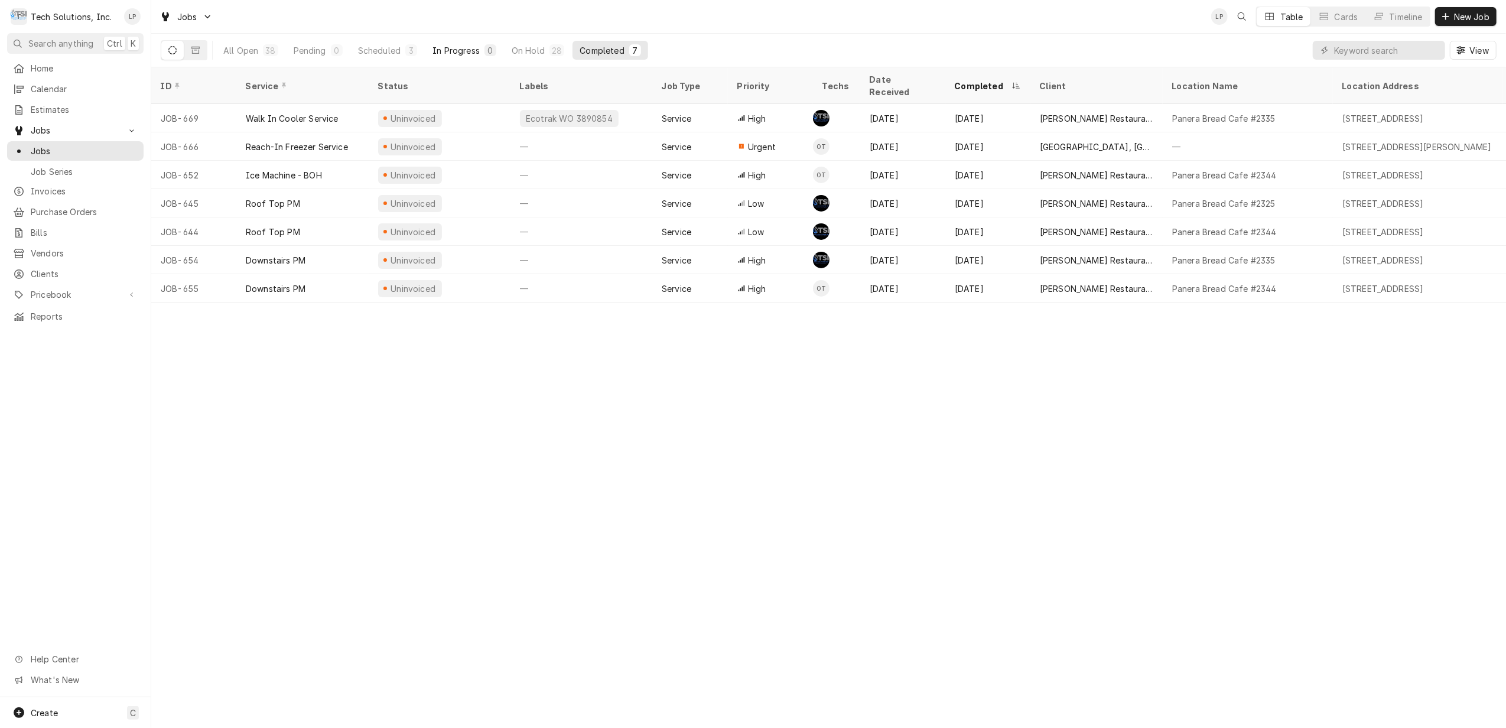
click at [456, 48] on div "In Progress" at bounding box center [456, 50] width 47 height 12
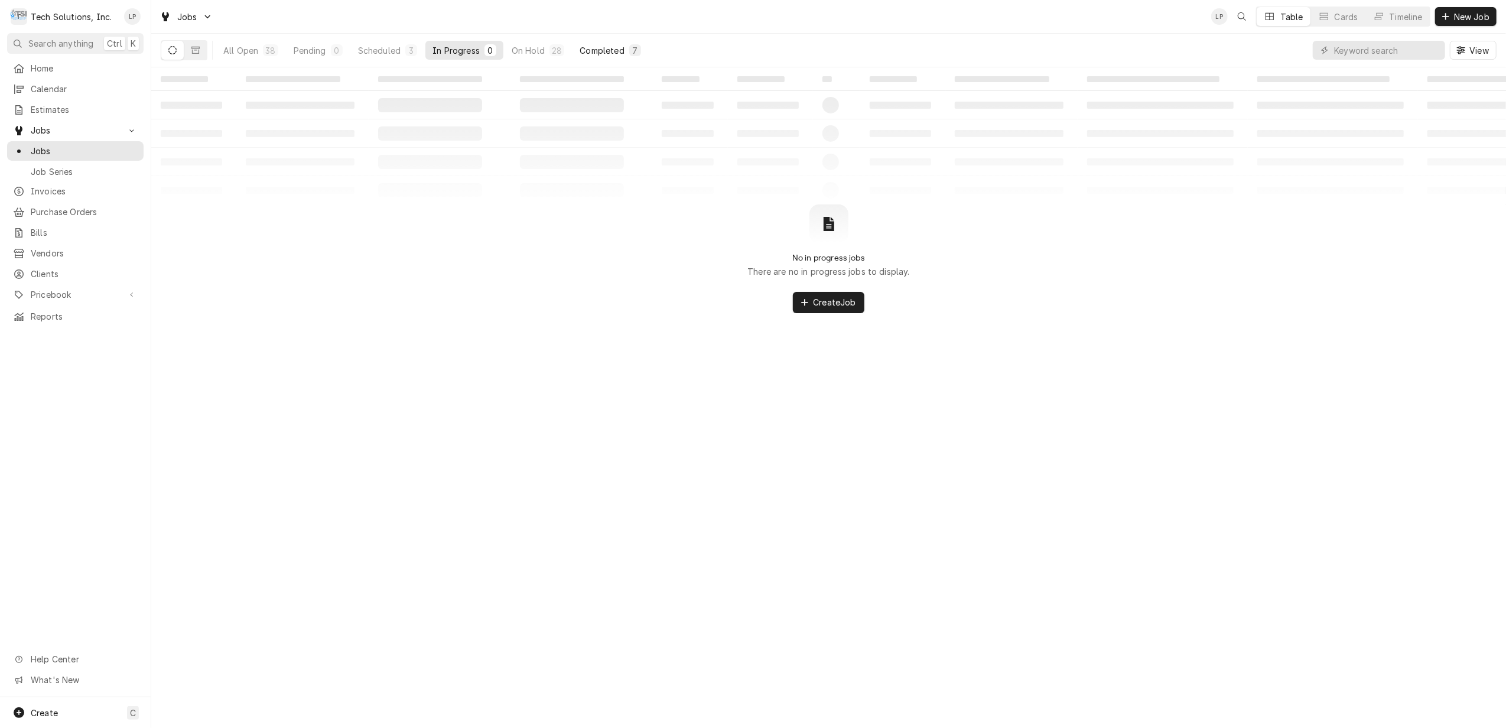
click at [606, 47] on div "Completed" at bounding box center [602, 50] width 44 height 12
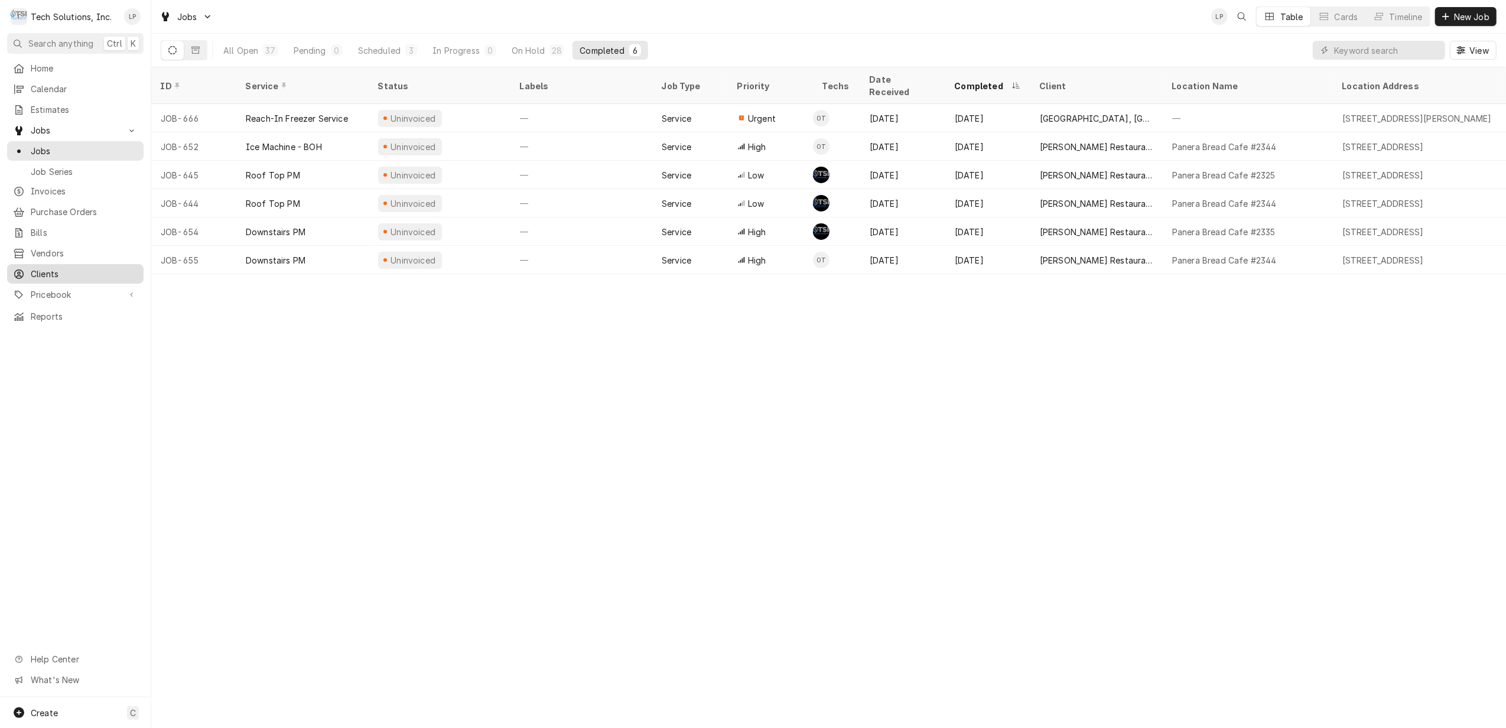
click at [50, 268] on span "Clients" at bounding box center [84, 274] width 107 height 12
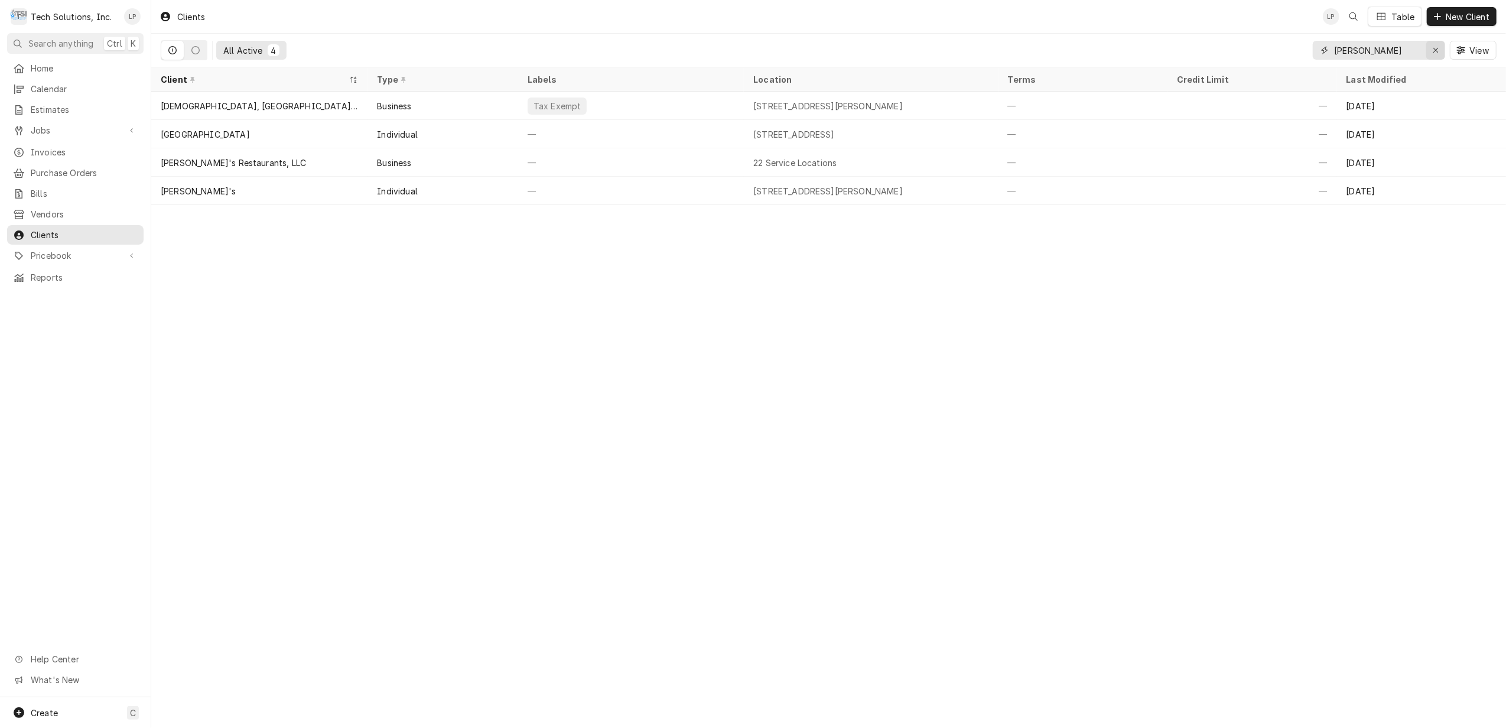
click at [1428, 51] on button "Erase input" at bounding box center [1435, 50] width 19 height 19
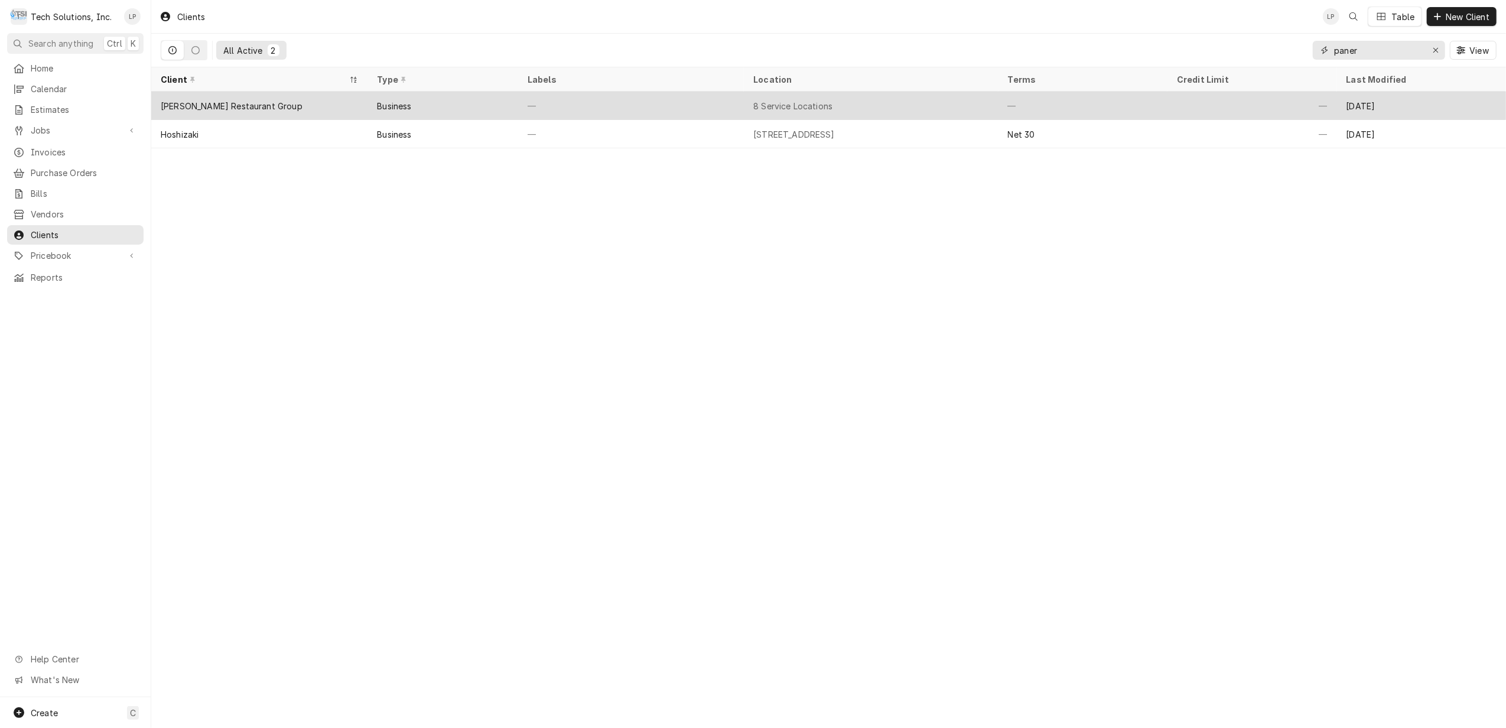
type input "paner"
click at [825, 102] on div "8 Service Locations" at bounding box center [792, 106] width 79 height 12
